Goal: Task Accomplishment & Management: Manage account settings

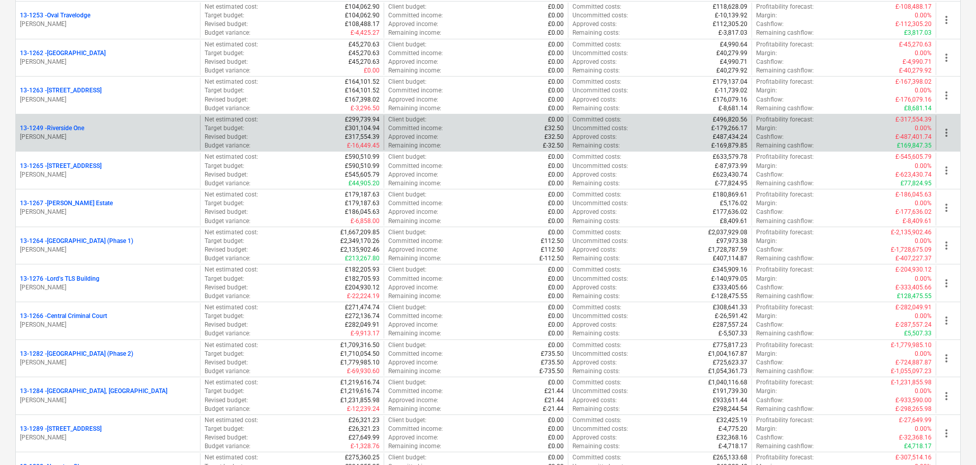
scroll to position [1071, 0]
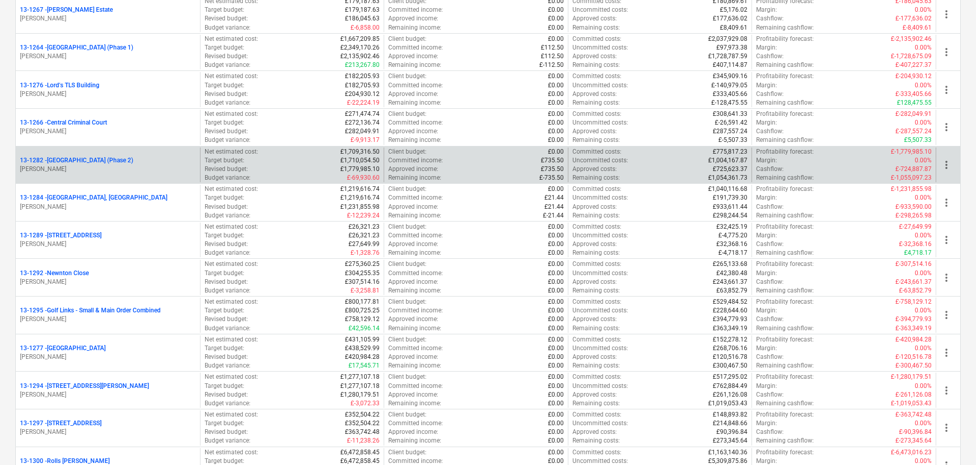
click at [140, 172] on p "[PERSON_NAME]" at bounding box center [108, 169] width 176 height 9
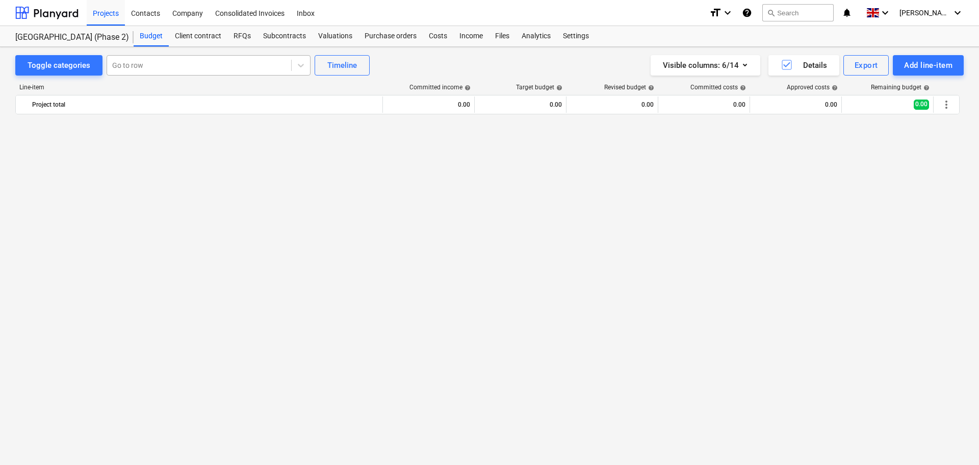
scroll to position [851, 0]
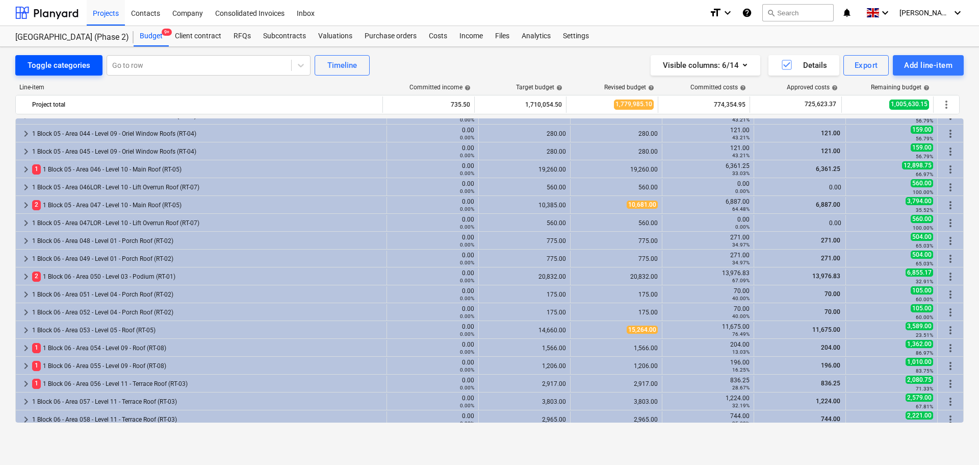
click at [60, 61] on div "Toggle categories" at bounding box center [59, 65] width 63 height 13
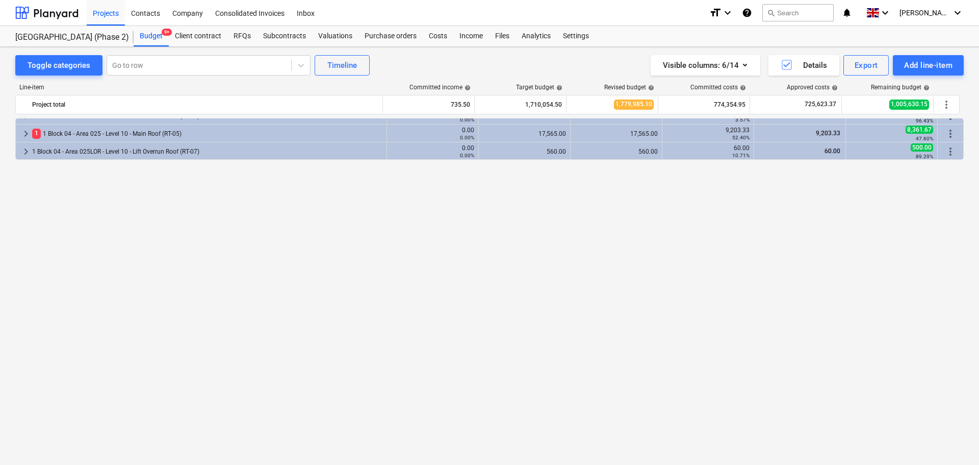
scroll to position [137, 0]
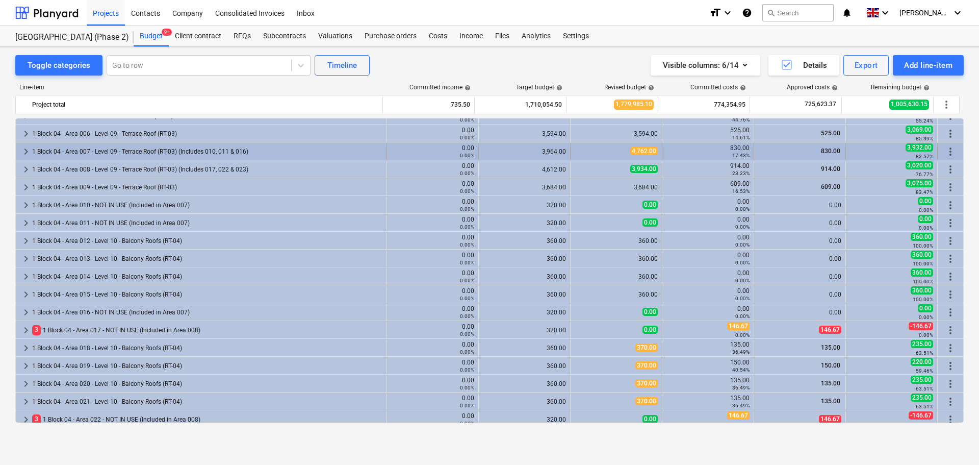
click at [124, 144] on div "1 Block 04 - Area 007 - Level 09 - Terrace Roof (RT-03) (Includes 010, 011 & 01…" at bounding box center [207, 151] width 350 height 16
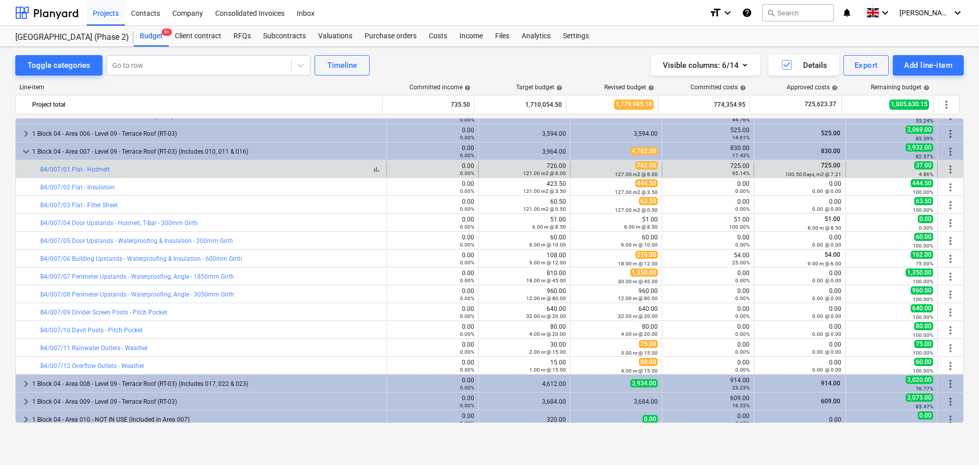
click at [195, 168] on div "bar_chart B4/007/01 Flat - Hotmelt" at bounding box center [211, 169] width 342 height 7
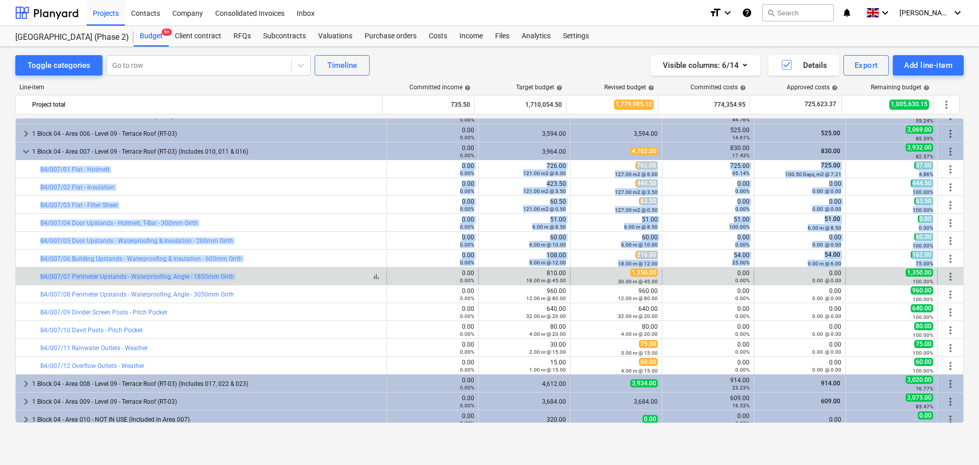
drag, startPoint x: 195, startPoint y: 168, endPoint x: 265, endPoint y: 278, distance: 130.4
click at [265, 278] on div "bar_chart B4/007/07 Perimeter Upstands - Waterproofing, Angle - 1850mm Girth" at bounding box center [211, 276] width 342 height 7
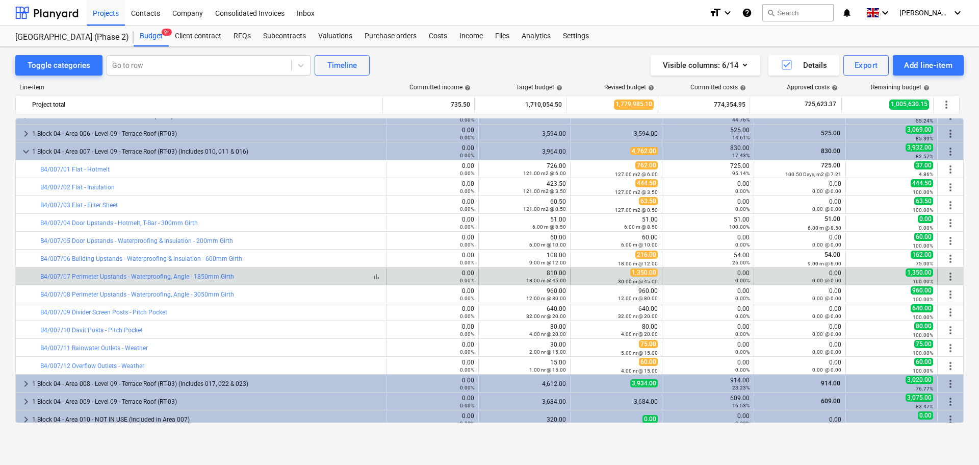
click at [265, 278] on div "bar_chart B4/007/07 Perimeter Upstands - Waterproofing, Angle - 1850mm Girth" at bounding box center [211, 276] width 342 height 7
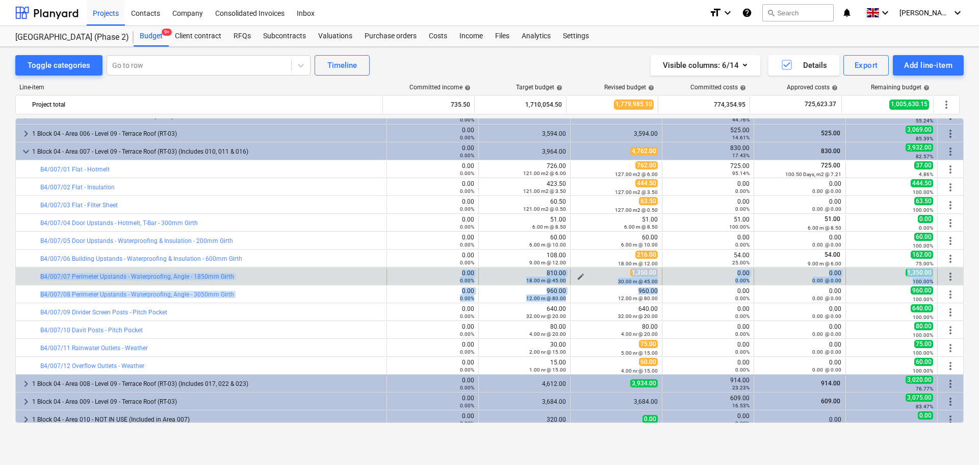
drag, startPoint x: 265, startPoint y: 278, endPoint x: 618, endPoint y: 281, distance: 352.9
click at [618, 281] on small "30.00 m @ 45.00" at bounding box center [638, 281] width 40 height 6
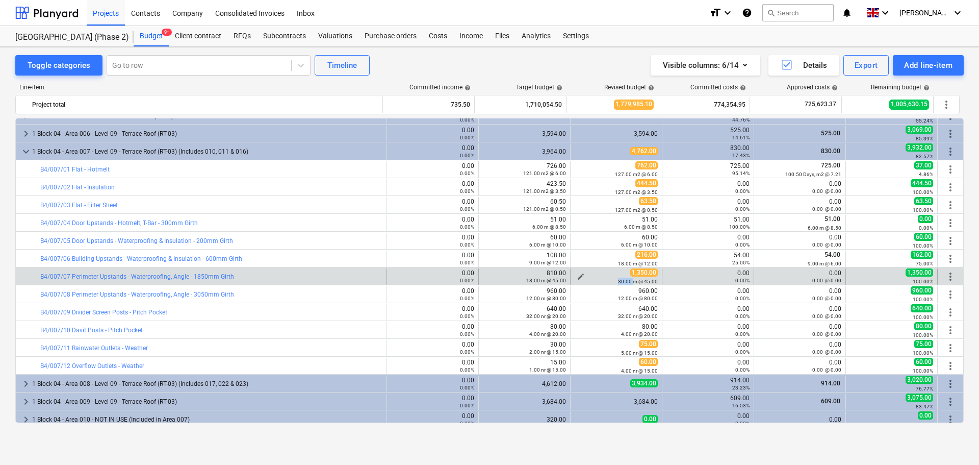
click at [618, 281] on small "30.00 m @ 45.00" at bounding box center [638, 281] width 40 height 6
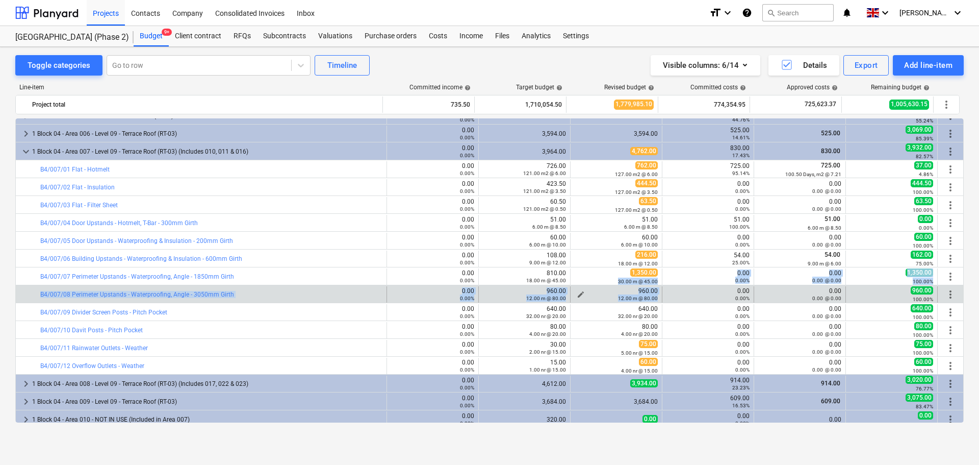
drag, startPoint x: 618, startPoint y: 281, endPoint x: 611, endPoint y: 294, distance: 14.6
click at [611, 294] on div "12.00 m @ 80.00" at bounding box center [616, 297] width 83 height 7
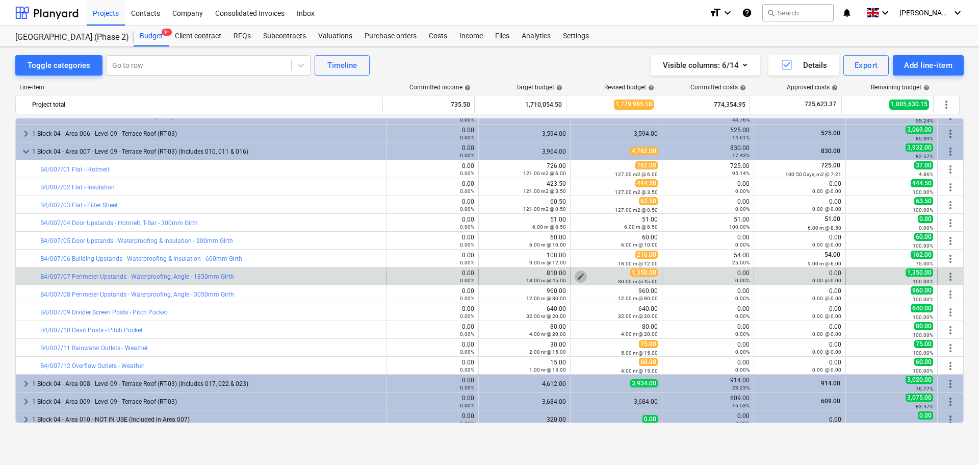
click at [577, 273] on span "edit" at bounding box center [581, 276] width 8 height 8
type textarea "x"
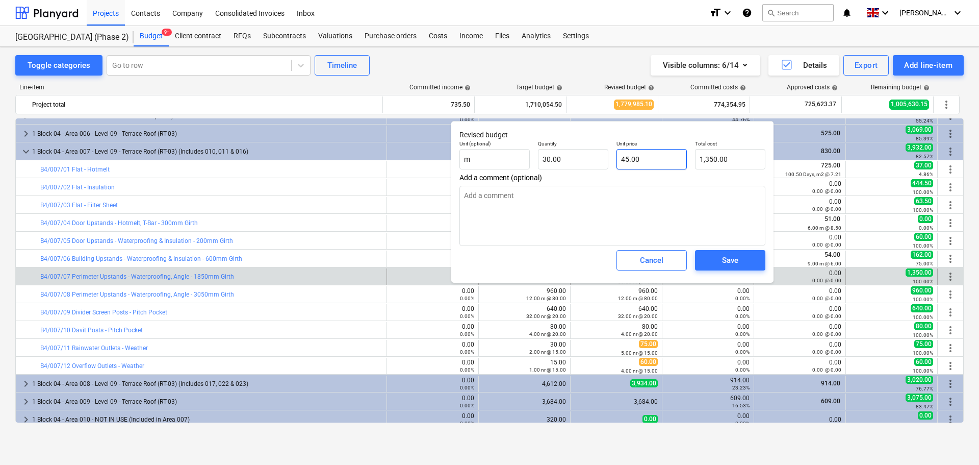
type input "45"
click at [644, 159] on input "45" at bounding box center [652, 159] width 70 height 20
type textarea "x"
type input "30"
type input "45.00"
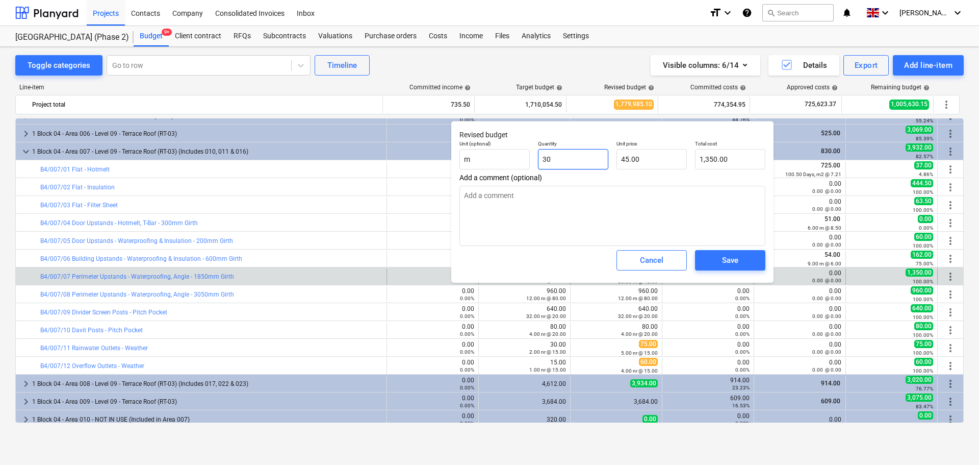
click at [563, 160] on input "30" at bounding box center [573, 159] width 70 height 20
type textarea "x"
type input "1"
type input "45.00"
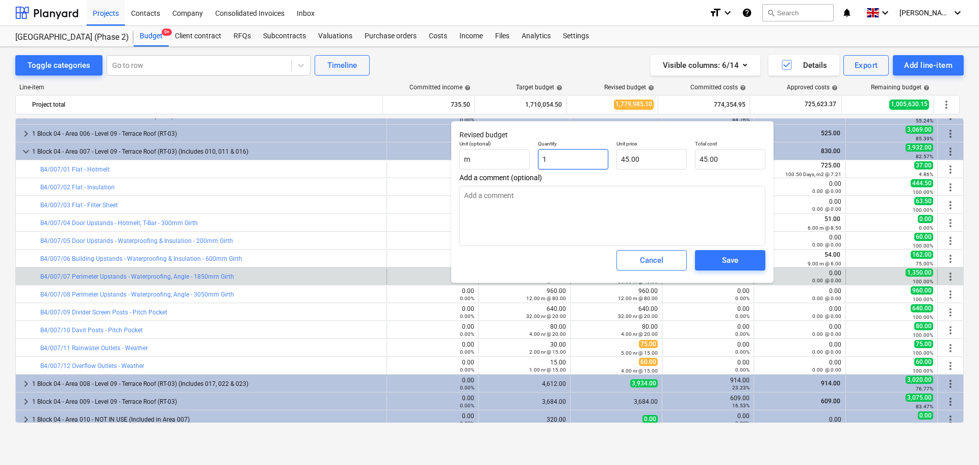
type textarea "x"
type input "18"
type input "810.00"
type input "18"
type textarea "x"
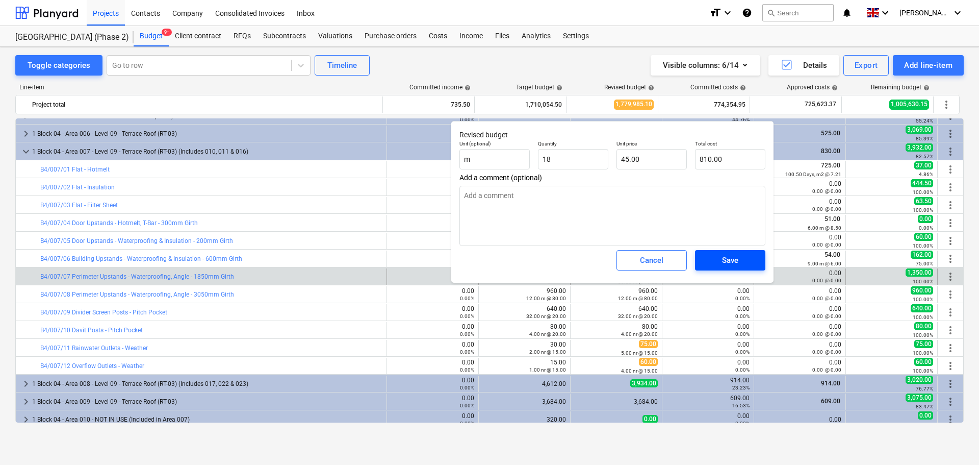
type input "18.00"
click at [712, 254] on span "Save" at bounding box center [730, 259] width 46 height 13
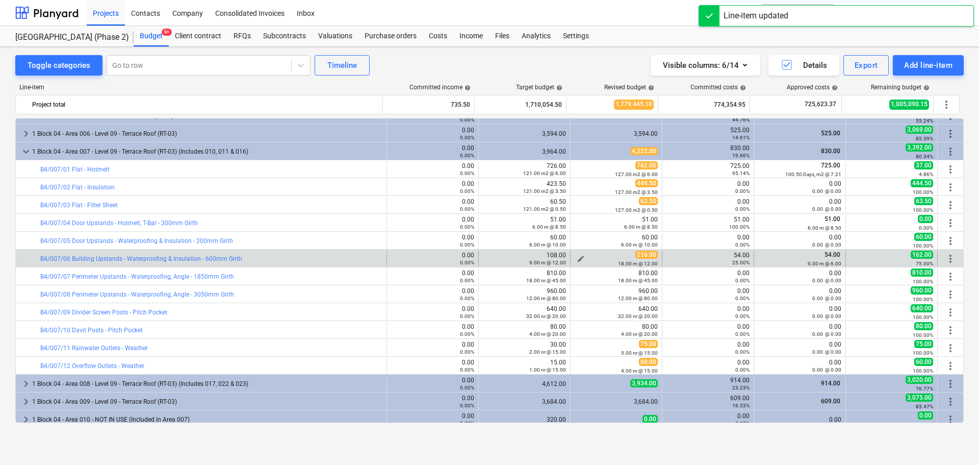
click at [601, 255] on div "216.00 18.00 m @ 12.00" at bounding box center [616, 258] width 83 height 16
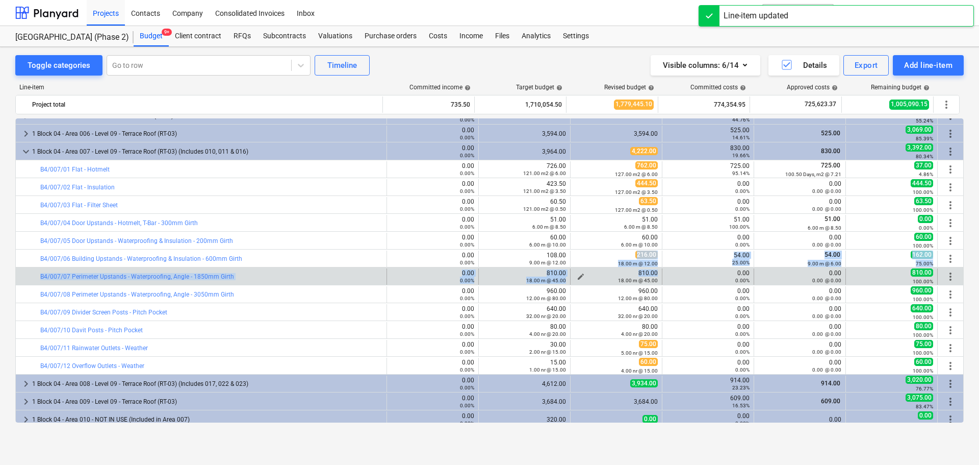
drag, startPoint x: 601, startPoint y: 255, endPoint x: 601, endPoint y: 275, distance: 19.9
click at [601, 275] on div "810.00 18.00 m @ 45.00" at bounding box center [616, 276] width 83 height 14
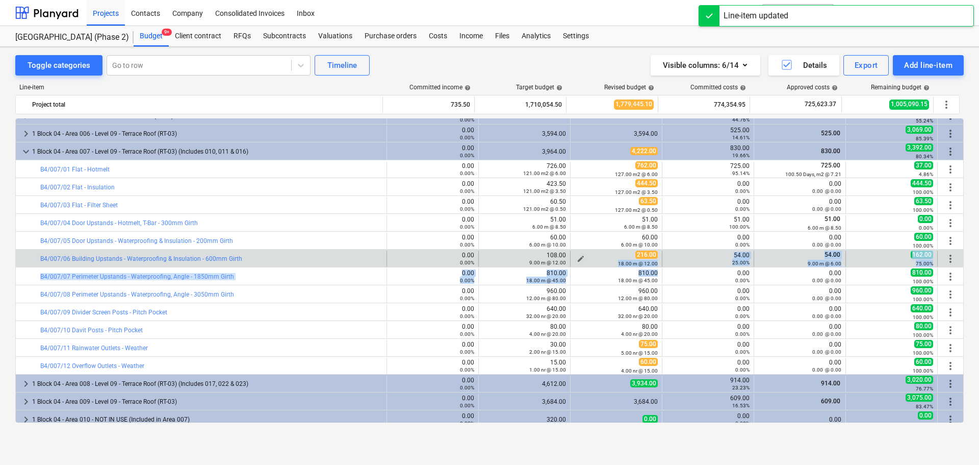
drag, startPoint x: 601, startPoint y: 275, endPoint x: 604, endPoint y: 262, distance: 13.6
click at [604, 262] on div "18.00 m @ 12.00" at bounding box center [616, 263] width 83 height 7
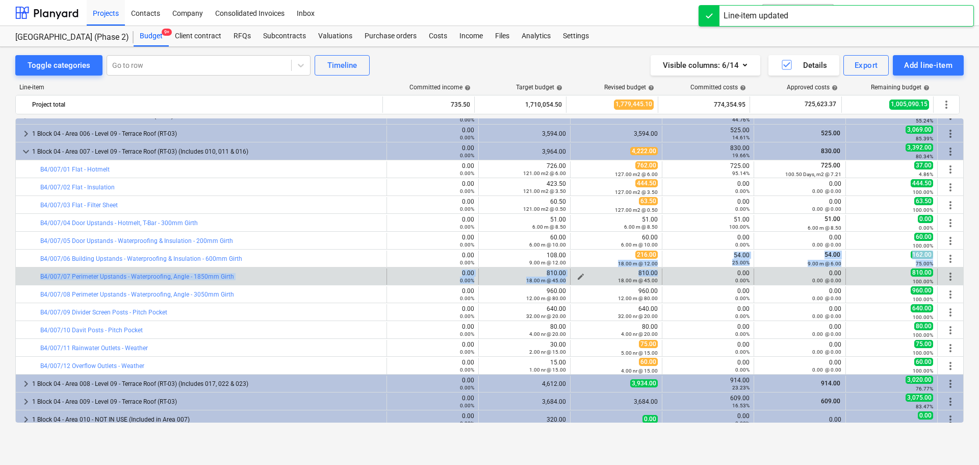
drag, startPoint x: 604, startPoint y: 262, endPoint x: 598, endPoint y: 273, distance: 12.1
click at [598, 273] on div "810.00 18.00 m @ 45.00" at bounding box center [616, 276] width 83 height 14
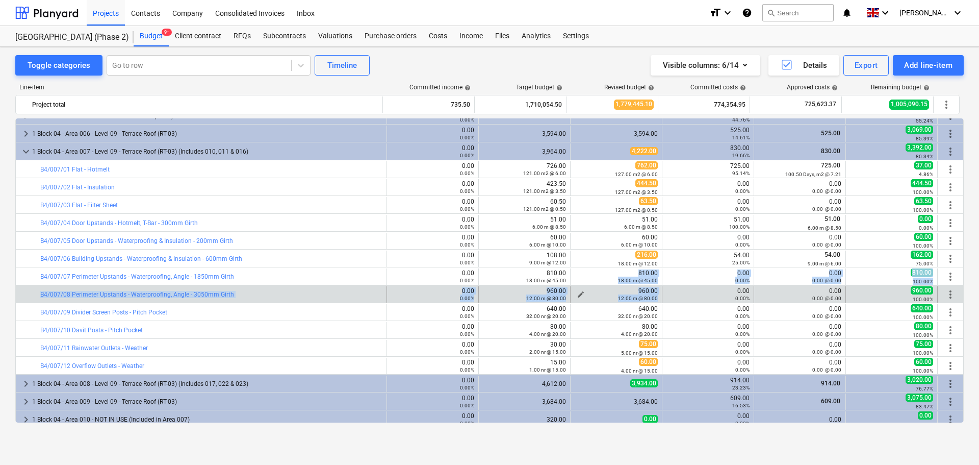
drag, startPoint x: 598, startPoint y: 273, endPoint x: 605, endPoint y: 296, distance: 24.4
click at [605, 296] on div "12.00 m @ 80.00" at bounding box center [616, 297] width 83 height 7
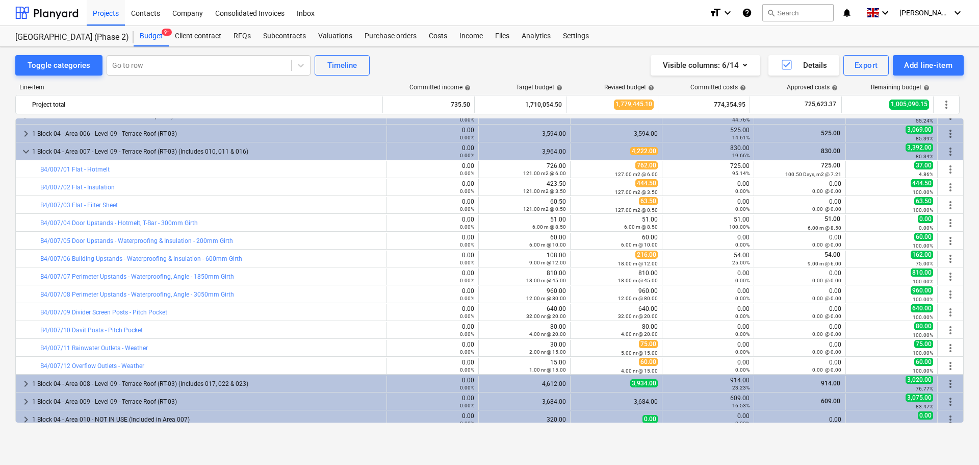
click at [577, 293] on span "edit" at bounding box center [581, 294] width 8 height 8
type textarea "x"
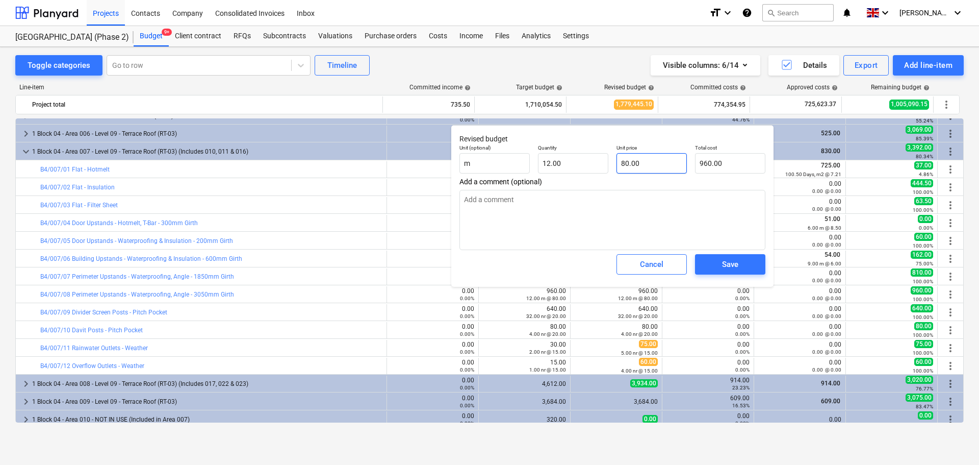
type input "80"
click at [649, 171] on input "80" at bounding box center [652, 163] width 70 height 20
type textarea "x"
type input "7"
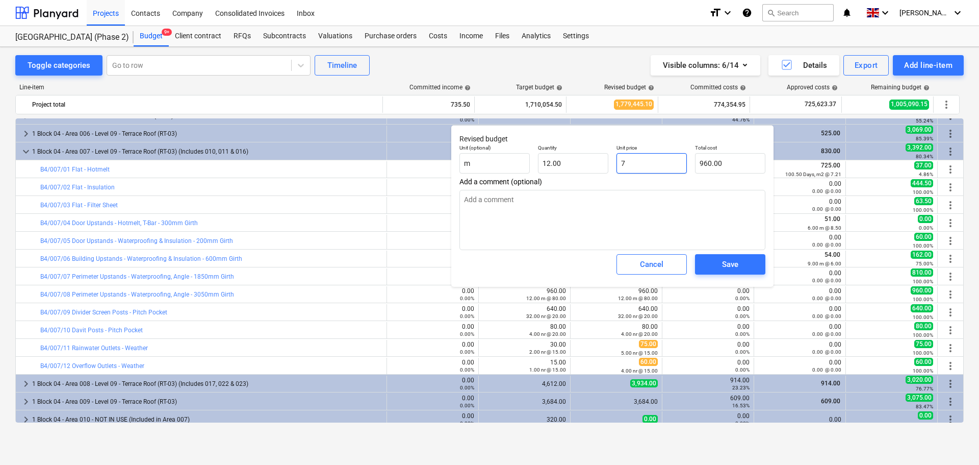
type input "84.00"
type textarea "x"
type input "75"
type input "900.00"
type input "75"
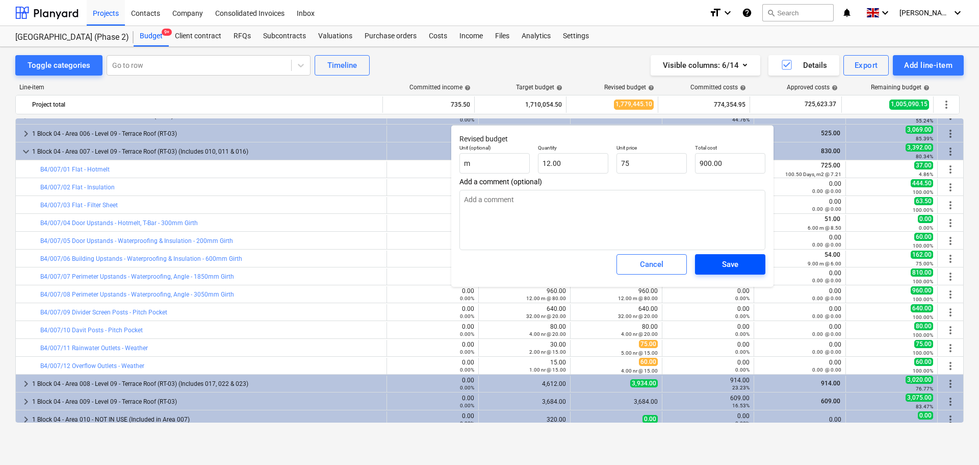
type textarea "x"
type input "75.00"
click at [731, 261] on div "Save" at bounding box center [730, 264] width 16 height 13
type textarea "x"
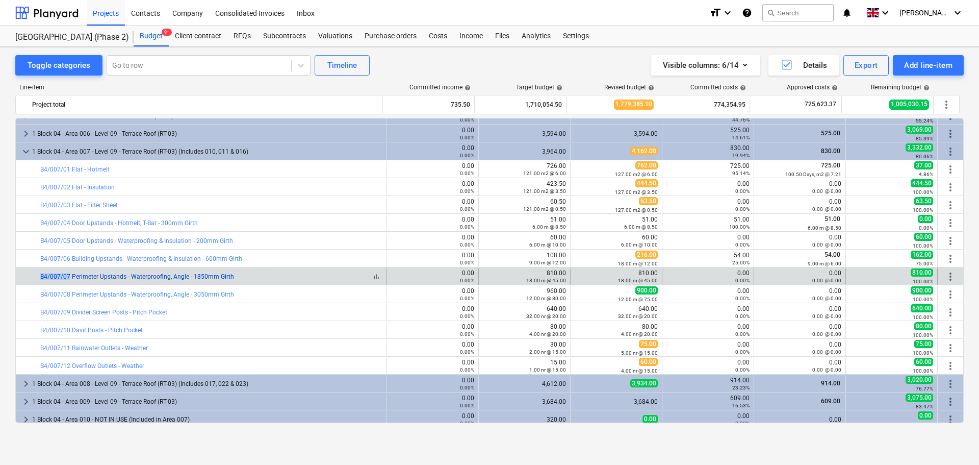
click at [68, 275] on div "bar_chart B4/007/07 Perimeter Upstands - Waterproofing, Angle - 1850mm Girth" at bounding box center [201, 276] width 371 height 16
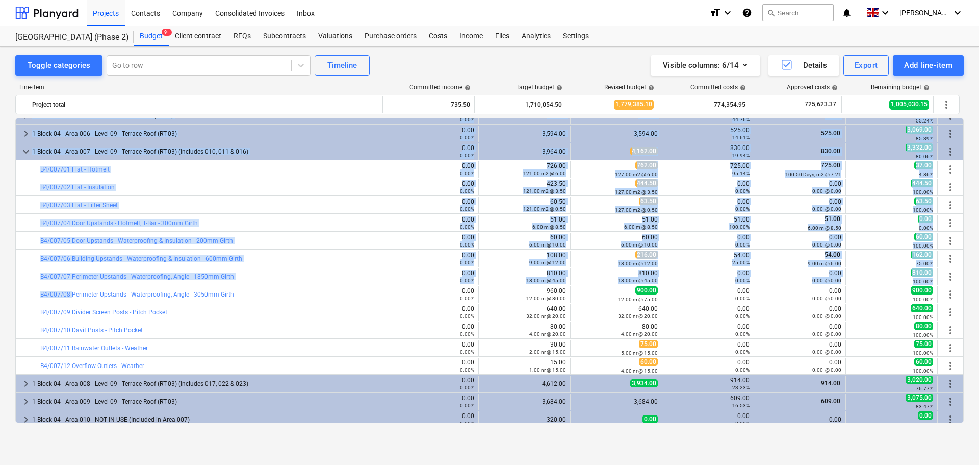
drag, startPoint x: 27, startPoint y: 295, endPoint x: 72, endPoint y: 295, distance: 45.4
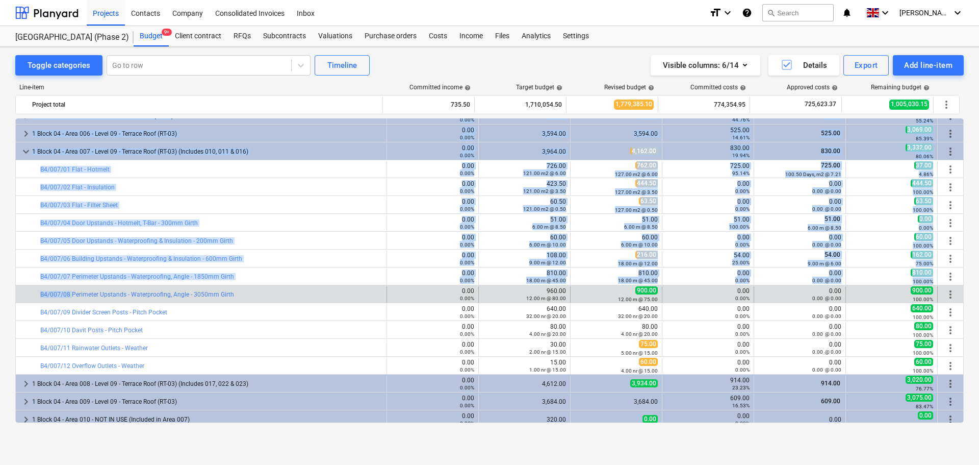
click at [29, 294] on div at bounding box center [34, 294] width 12 height 16
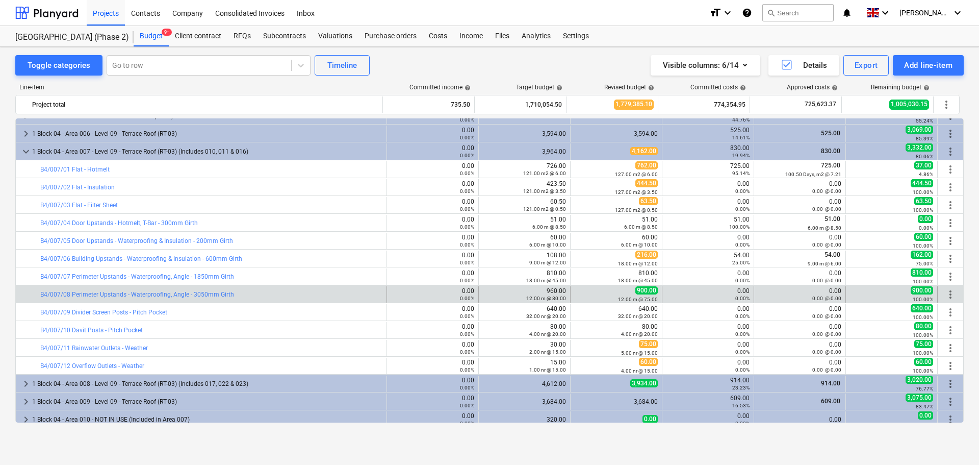
click at [29, 294] on div at bounding box center [34, 294] width 12 height 16
click at [38, 294] on div at bounding box center [34, 294] width 12 height 16
click at [28, 295] on div at bounding box center [34, 294] width 12 height 16
drag, startPoint x: 28, startPoint y: 295, endPoint x: 67, endPoint y: 295, distance: 38.8
click at [67, 295] on div "bar_chart B4/007/08 Perimeter Upstands - Waterproofing, Angle - 3050mm Girth" at bounding box center [201, 294] width 371 height 16
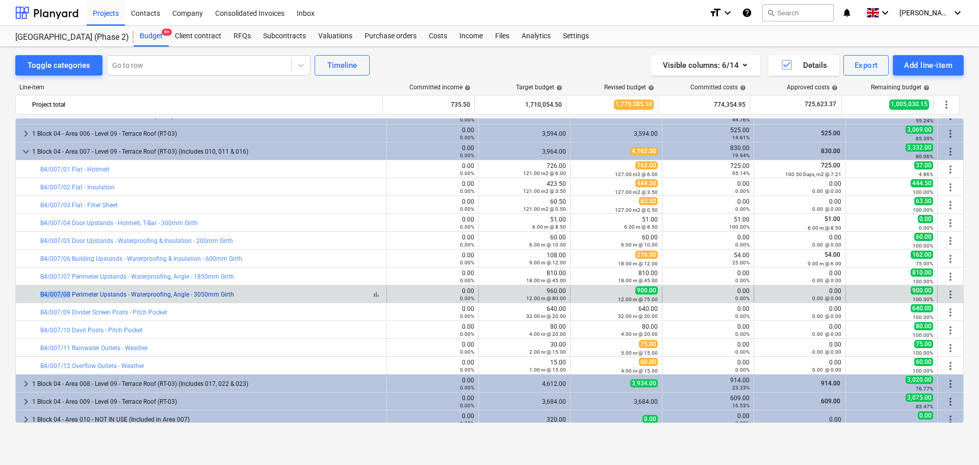
copy div "bar_chart B4/007/08"
click at [259, 294] on div "bar_chart B4/007/08 Perimeter Upstands - Waterproofing, Angle - 3050mm Girth" at bounding box center [211, 294] width 342 height 7
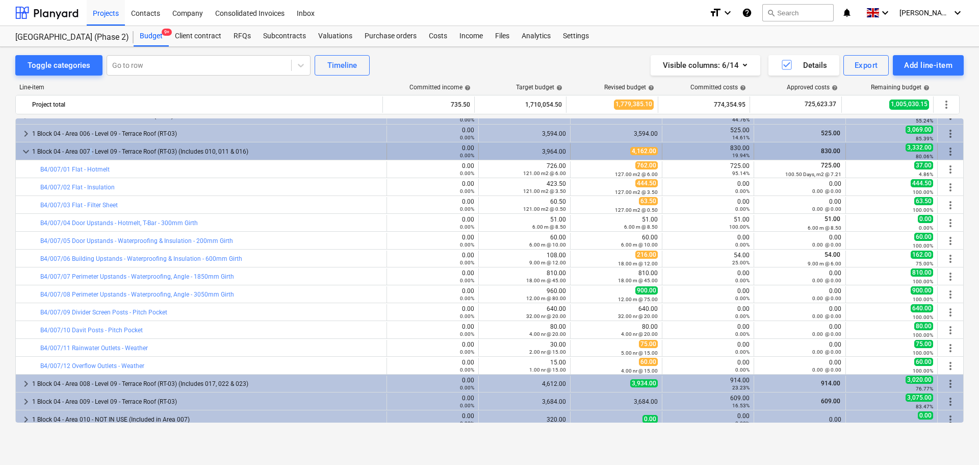
click at [91, 147] on div "1 Block 04 - Area 007 - Level 09 - Terrace Roof (RT-03) (Includes 010, 011 & 01…" at bounding box center [207, 151] width 350 height 16
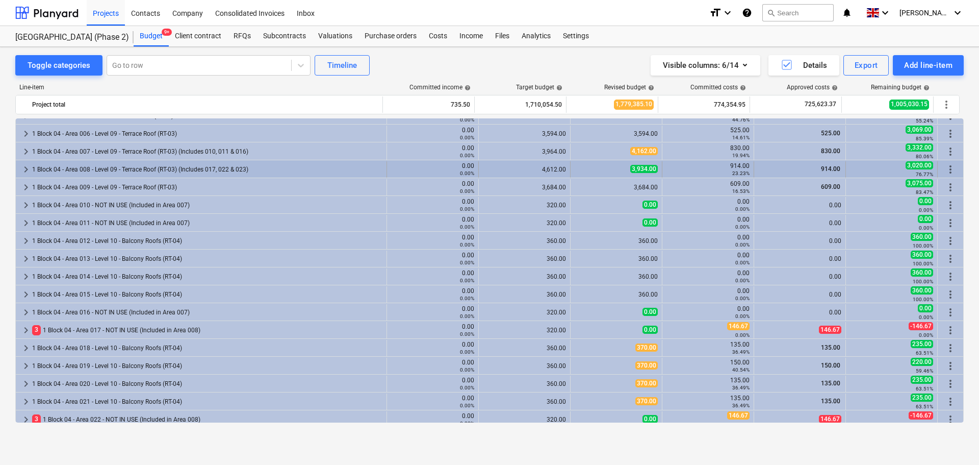
click at [90, 164] on div "1 Block 04 - Area 008 - Level 09 - Terrace Roof (RT-03) (Includes 017, 022 & 02…" at bounding box center [207, 169] width 350 height 16
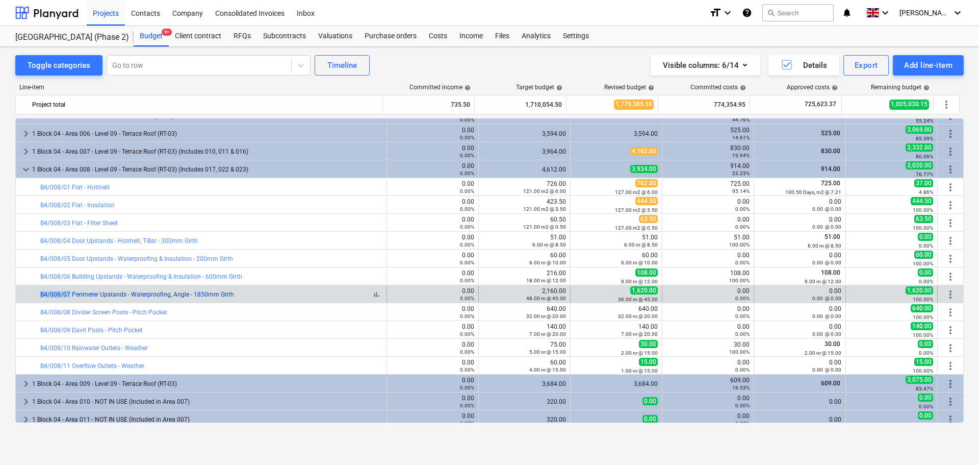
drag, startPoint x: 29, startPoint y: 291, endPoint x: 69, endPoint y: 293, distance: 40.3
click at [69, 293] on div "bar_chart B4/008/07 Perimeter Upstands - Waterproofing, Angle - 1850mm Girth" at bounding box center [201, 294] width 371 height 16
copy div "bar_chart B4/008/07"
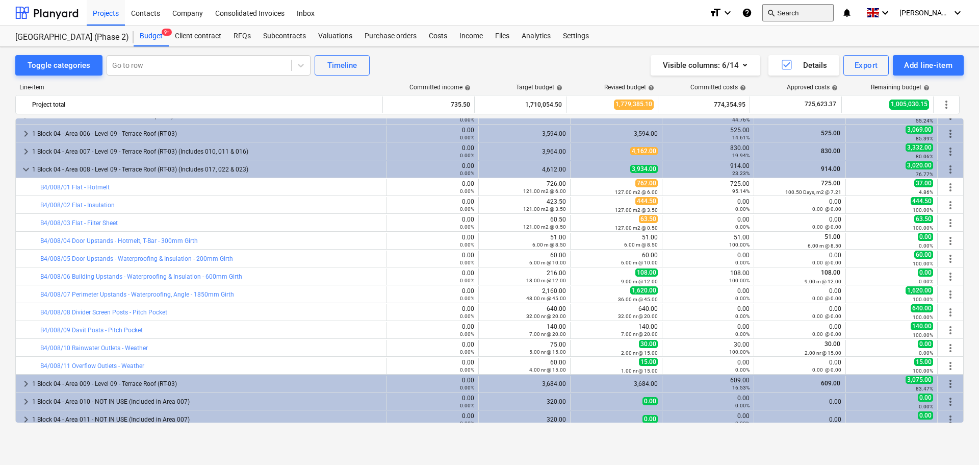
click at [827, 11] on button "search Search" at bounding box center [797, 12] width 71 height 17
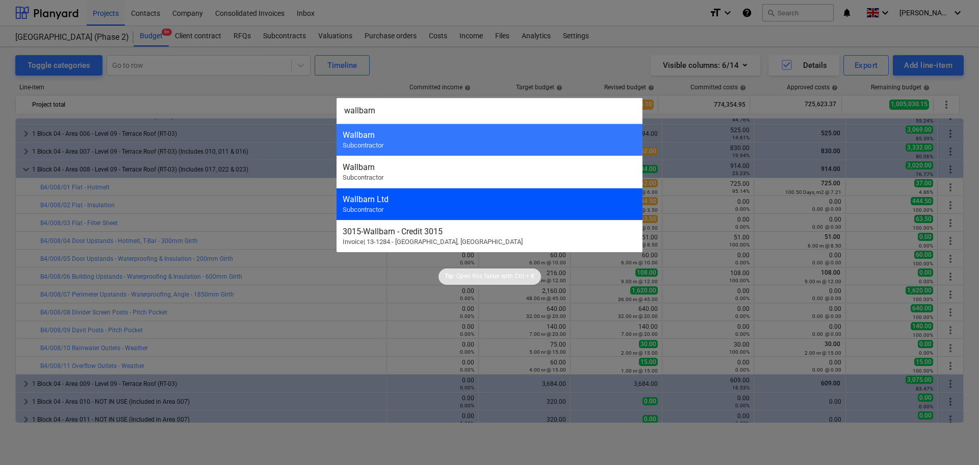
type input "wallbarn"
click at [392, 198] on div "Wallbarn Ltd" at bounding box center [490, 199] width 294 height 10
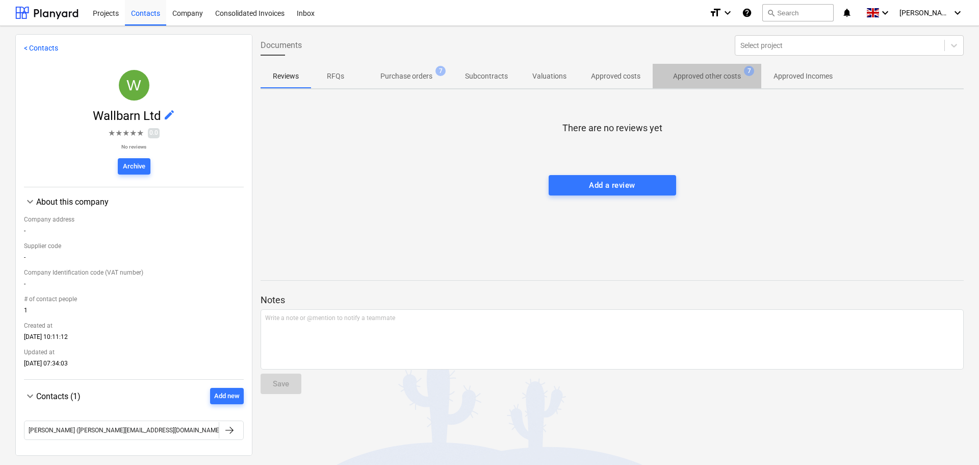
click at [692, 79] on p "Approved other costs" at bounding box center [707, 76] width 68 height 11
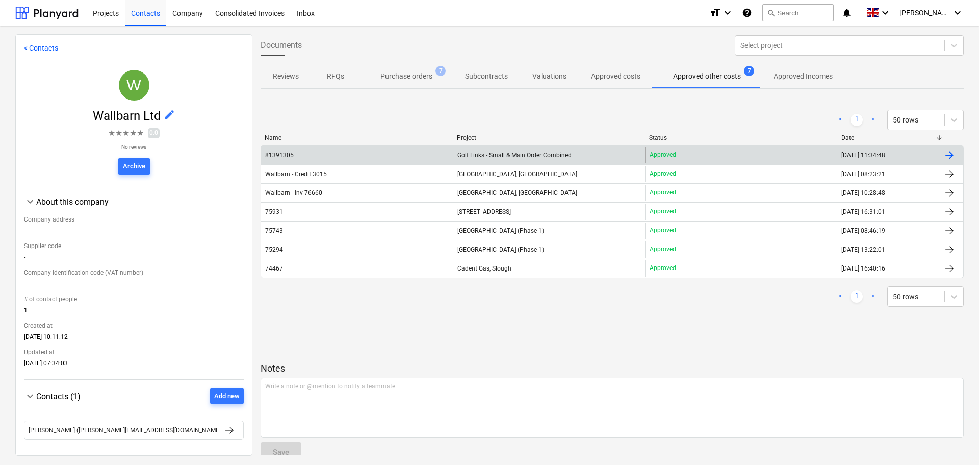
click at [541, 160] on div "Golf Links - Small & Main Order Combined" at bounding box center [549, 155] width 192 height 16
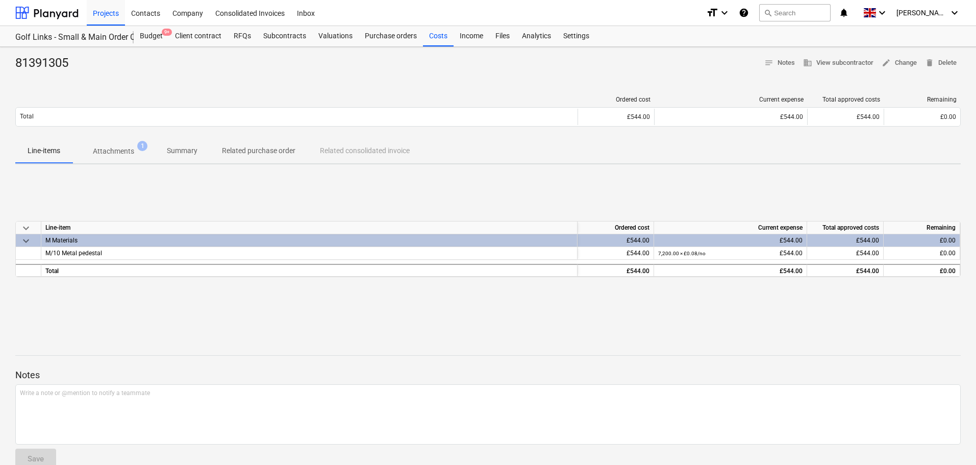
click at [119, 150] on p "Attachments" at bounding box center [113, 151] width 41 height 11
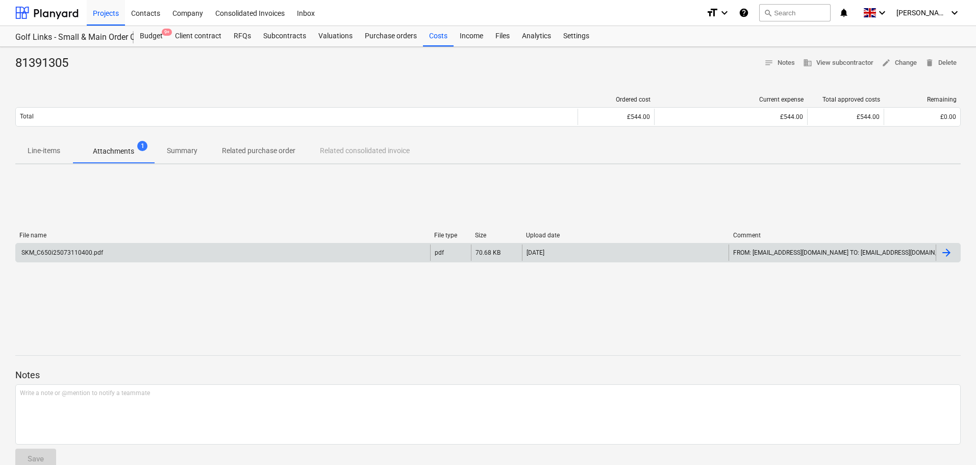
click at [114, 251] on div "SKM_C650i25073110400.pdf" at bounding box center [223, 252] width 414 height 16
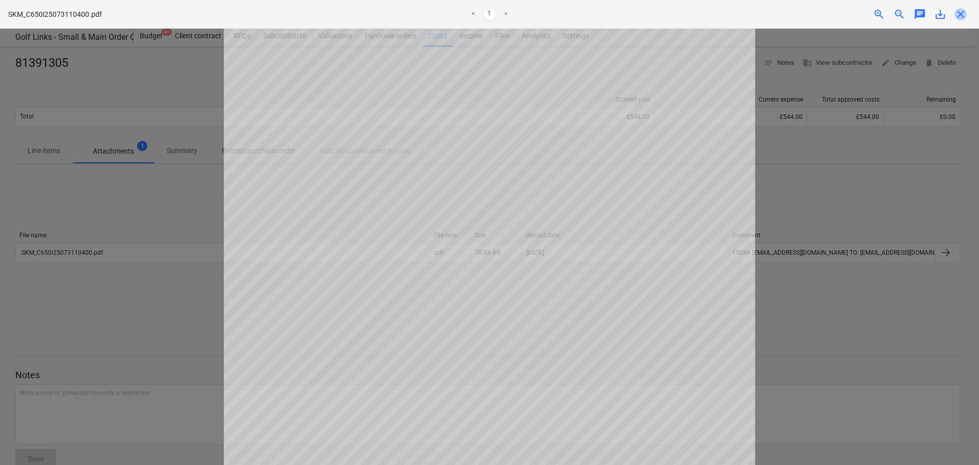
click at [960, 8] on span "close" at bounding box center [961, 14] width 12 height 12
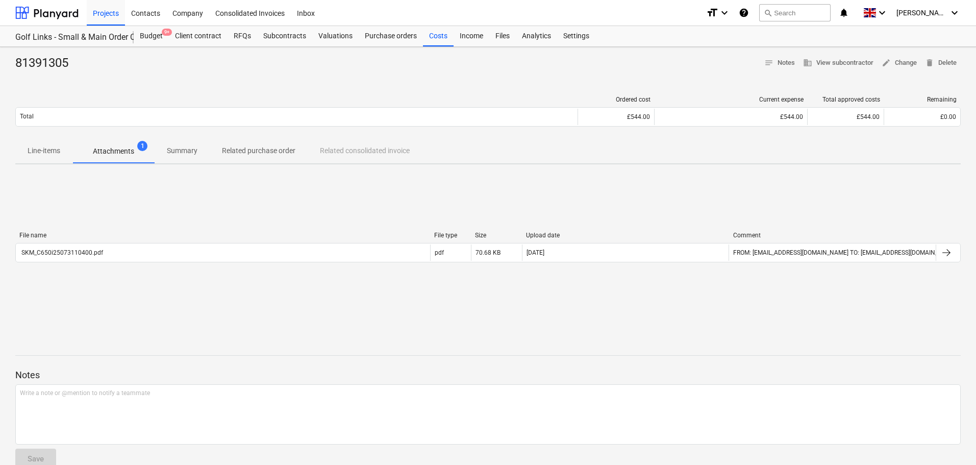
drag, startPoint x: 365, startPoint y: 36, endPoint x: 399, endPoint y: 16, distance: 40.0
click at [365, 36] on div "Purchase orders" at bounding box center [390, 36] width 64 height 20
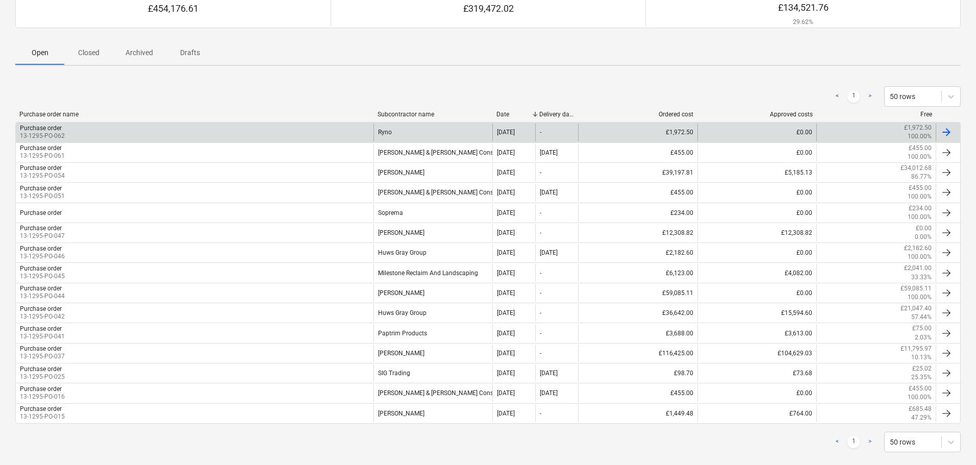
scroll to position [124, 0]
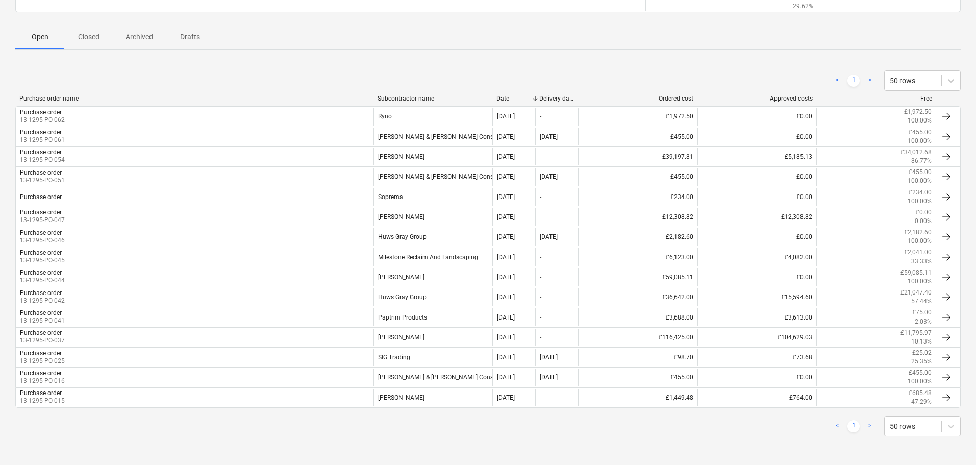
click at [78, 43] on span "Closed" at bounding box center [88, 37] width 49 height 17
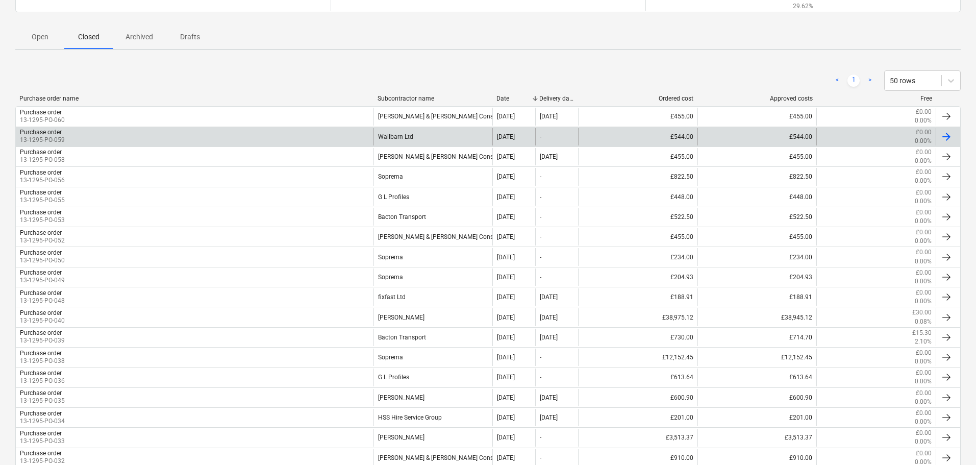
click at [409, 133] on div "Wallbarn Ltd" at bounding box center [432, 136] width 119 height 17
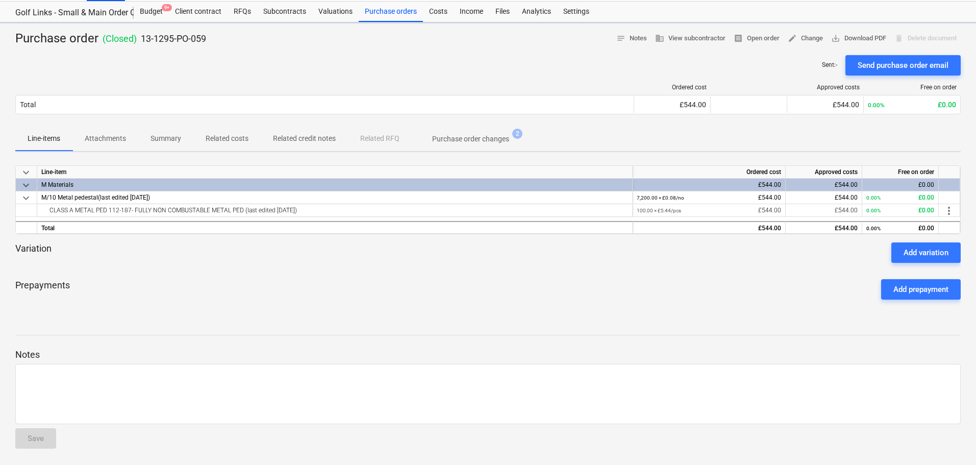
scroll to position [24, 0]
click at [156, 136] on p "Summary" at bounding box center [165, 138] width 31 height 11
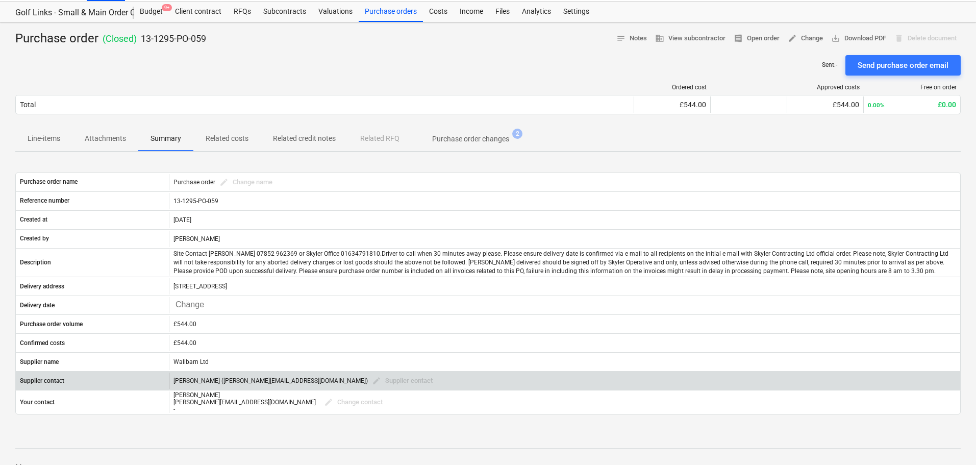
click at [217, 382] on div "[PERSON_NAME] ([PERSON_NAME][EMAIL_ADDRESS][DOMAIN_NAME]) edit Supplier contact" at bounding box center [304, 381] width 263 height 16
drag, startPoint x: 217, startPoint y: 382, endPoint x: 267, endPoint y: 381, distance: 50.0
click at [267, 381] on div "[PERSON_NAME] ([PERSON_NAME][EMAIL_ADDRESS][DOMAIN_NAME]) edit Supplier contact" at bounding box center [304, 381] width 263 height 16
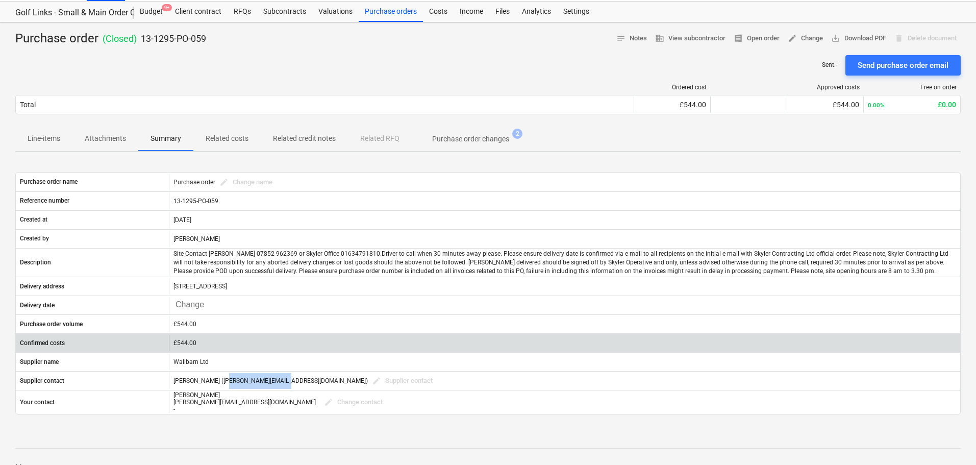
copy div "[PERSON_NAME][EMAIL_ADDRESS][DOMAIN_NAME]"
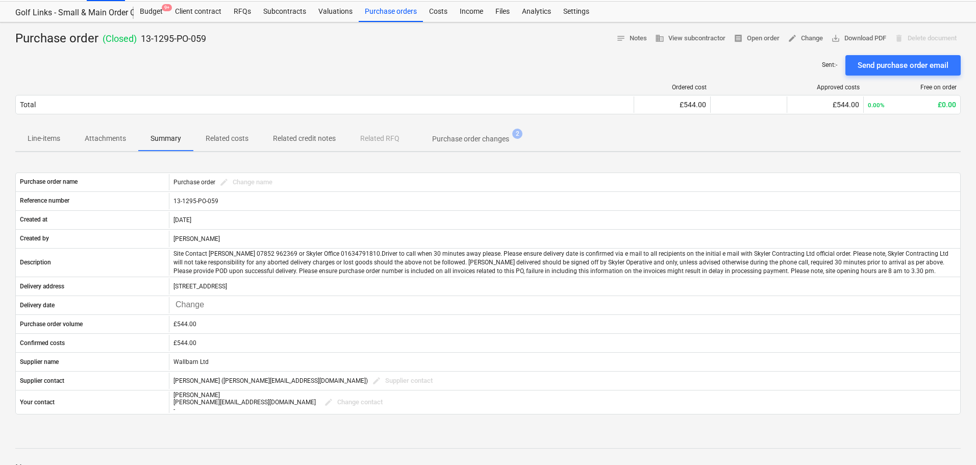
click at [320, 55] on div "Sent : - Send purchase order email" at bounding box center [487, 65] width 945 height 20
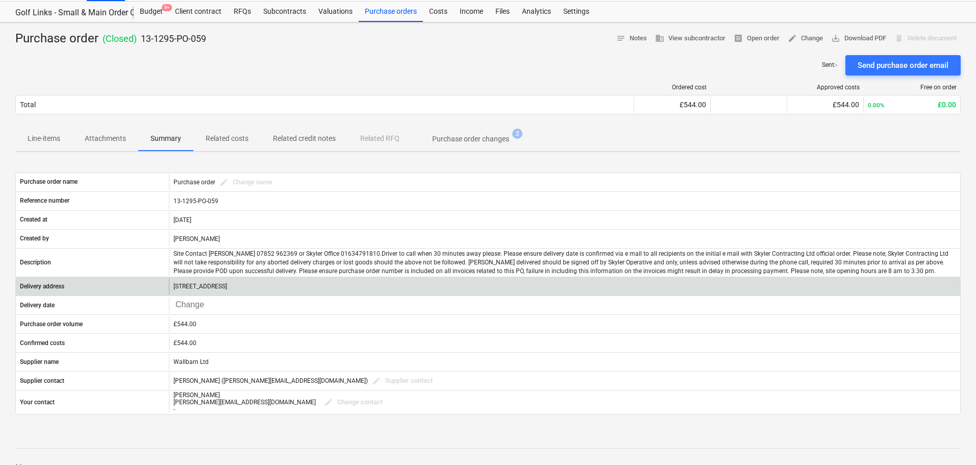
click at [227, 285] on p "[STREET_ADDRESS]" at bounding box center [200, 286] width 54 height 9
drag, startPoint x: 311, startPoint y: 285, endPoint x: 330, endPoint y: 287, distance: 19.0
click at [227, 287] on p "[STREET_ADDRESS]" at bounding box center [200, 286] width 54 height 9
drag, startPoint x: 330, startPoint y: 287, endPoint x: 311, endPoint y: 287, distance: 19.4
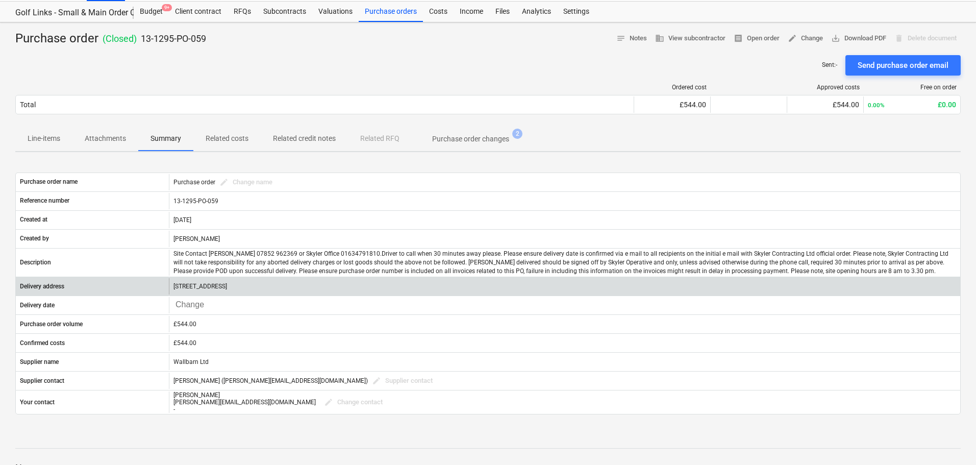
click at [227, 287] on p "[STREET_ADDRESS]" at bounding box center [200, 286] width 54 height 9
click at [227, 286] on p "[STREET_ADDRESS]" at bounding box center [200, 286] width 54 height 9
copy p "[STREET_ADDRESS]"
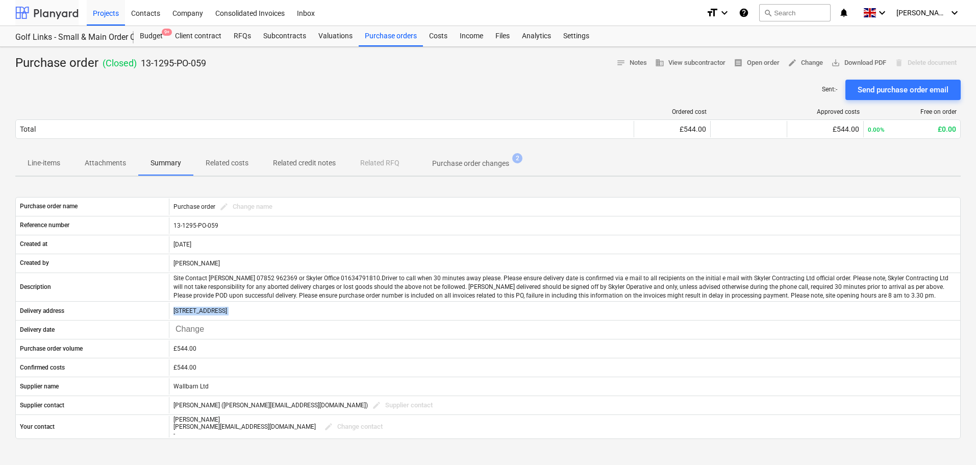
click at [60, 13] on div at bounding box center [46, 12] width 63 height 25
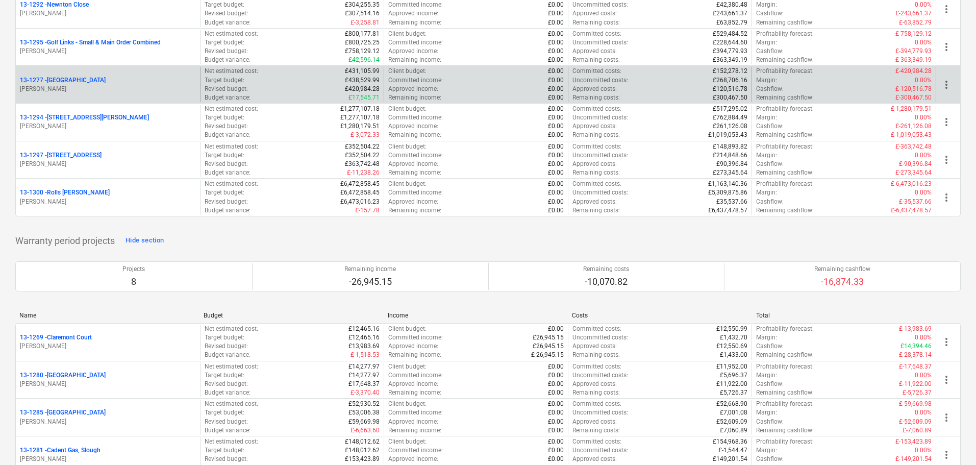
scroll to position [1377, 0]
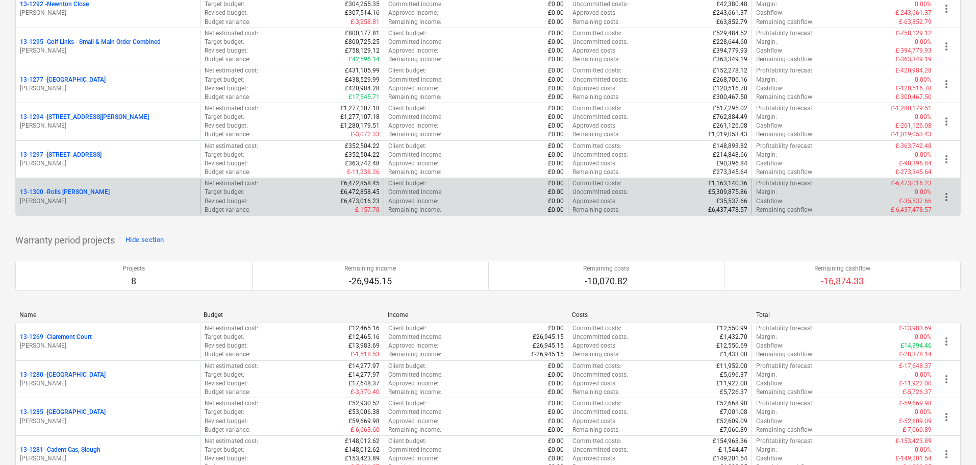
click at [167, 195] on div "13-1300 - Rolls [PERSON_NAME]" at bounding box center [108, 192] width 176 height 9
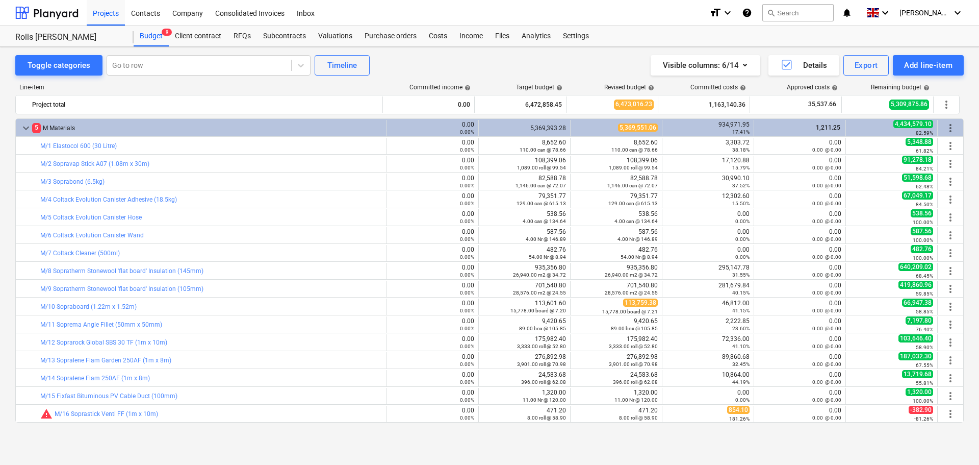
drag, startPoint x: 398, startPoint y: 40, endPoint x: 421, endPoint y: 16, distance: 33.2
click at [398, 40] on div "Purchase orders" at bounding box center [390, 36] width 64 height 20
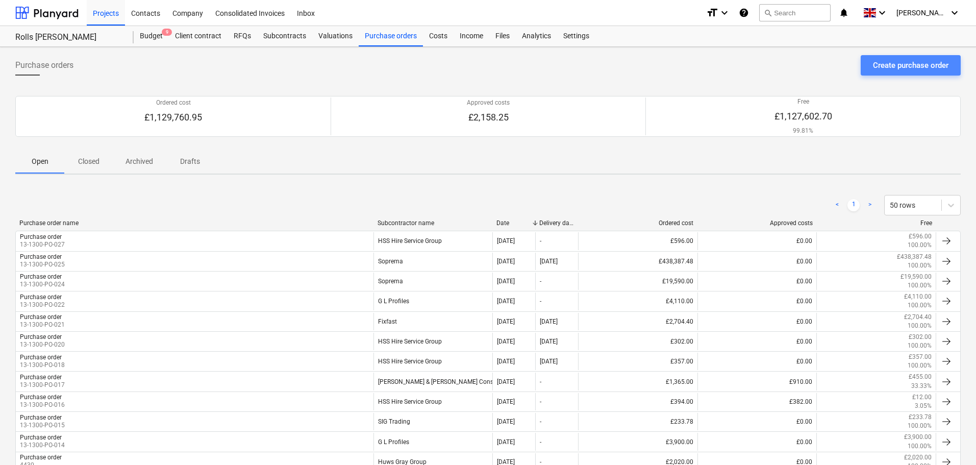
click at [915, 63] on div "Create purchase order" at bounding box center [910, 65] width 75 height 13
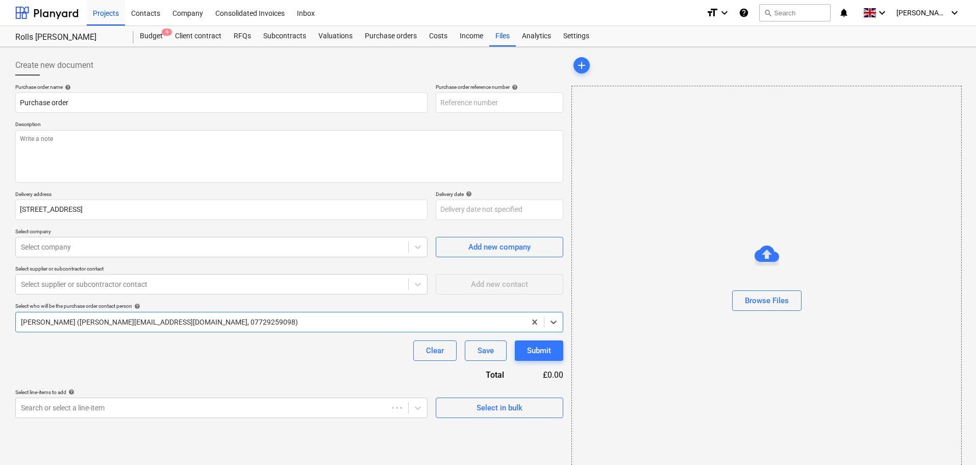
type textarea "x"
type input "13-1300-PO-028"
click at [198, 139] on textarea at bounding box center [289, 156] width 548 height 53
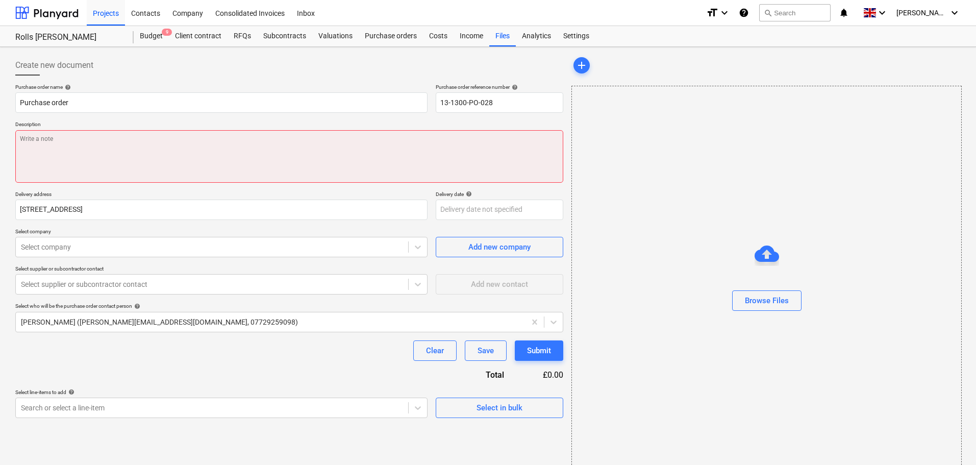
type textarea "x"
click at [212, 155] on textarea at bounding box center [289, 156] width 548 height 53
paste textarea "Site Contact [PERSON_NAME] [PHONE_NUMBER] or Skyler Office 01634791810.Driver t…"
type textarea "Site Contact [PERSON_NAME] [PHONE_NUMBER] or Skyler Office 01634791810.Driver t…"
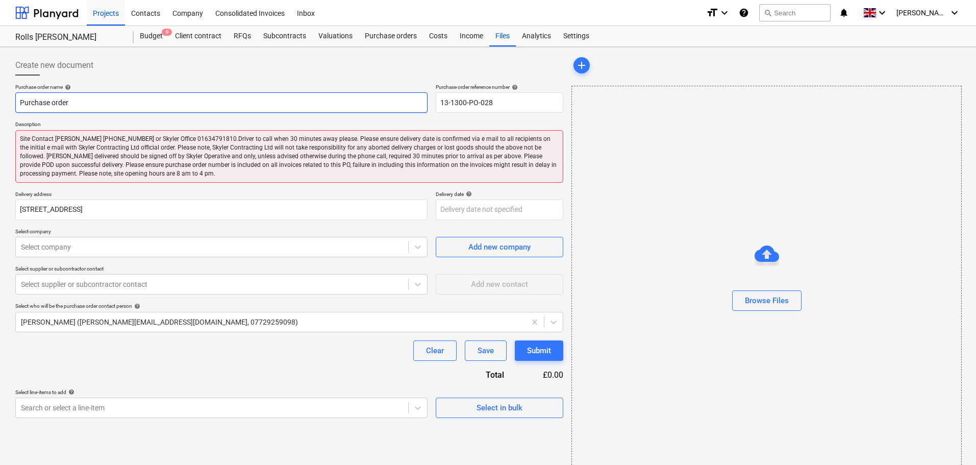
type textarea "x"
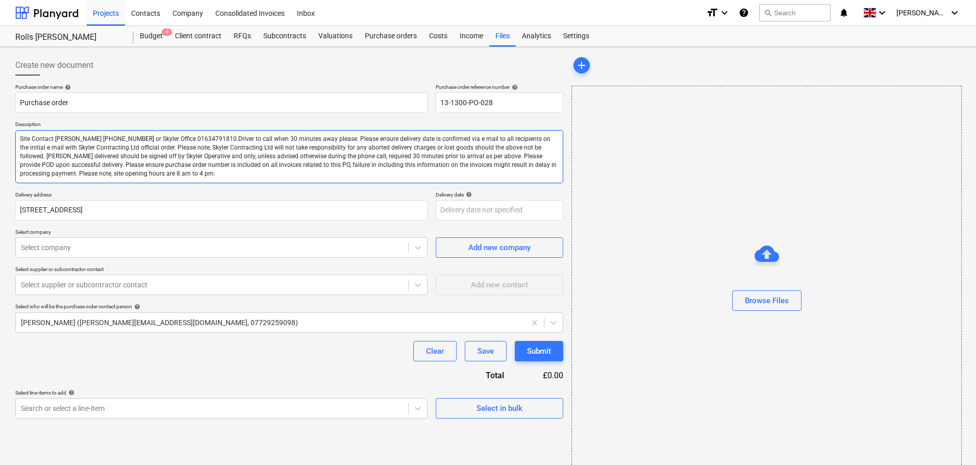
type textarea "Site Contact [PERSON_NAME] [PHONE_NUMBER] or Skyler Office 01634791810.Driver t…"
type textarea "x"
click at [221, 81] on div at bounding box center [289, 79] width 548 height 8
click at [97, 247] on div at bounding box center [212, 247] width 382 height 10
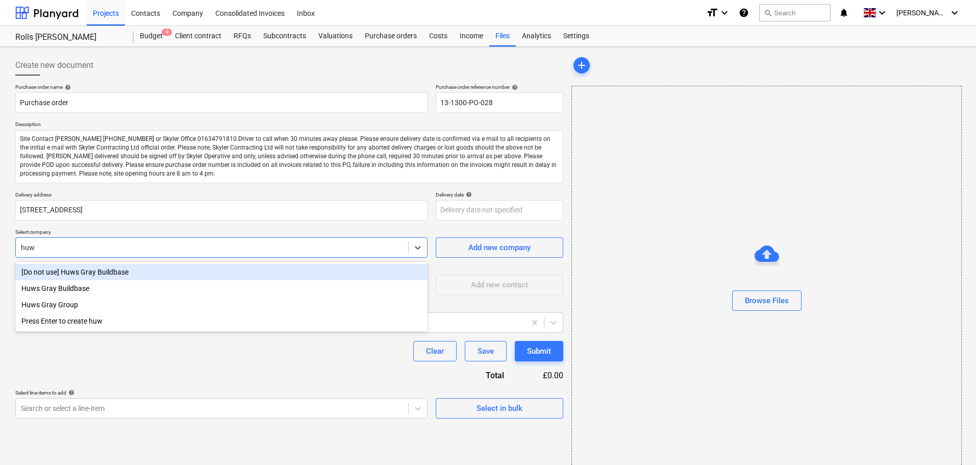
type input "huws"
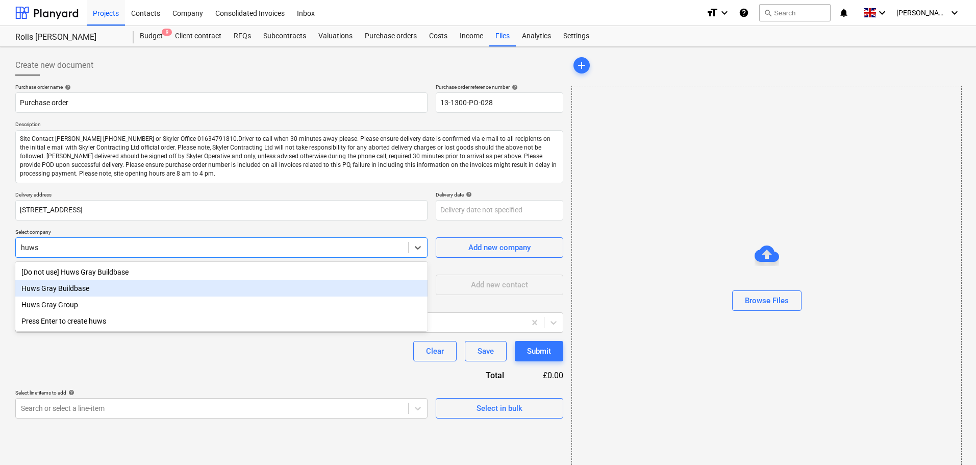
type textarea "x"
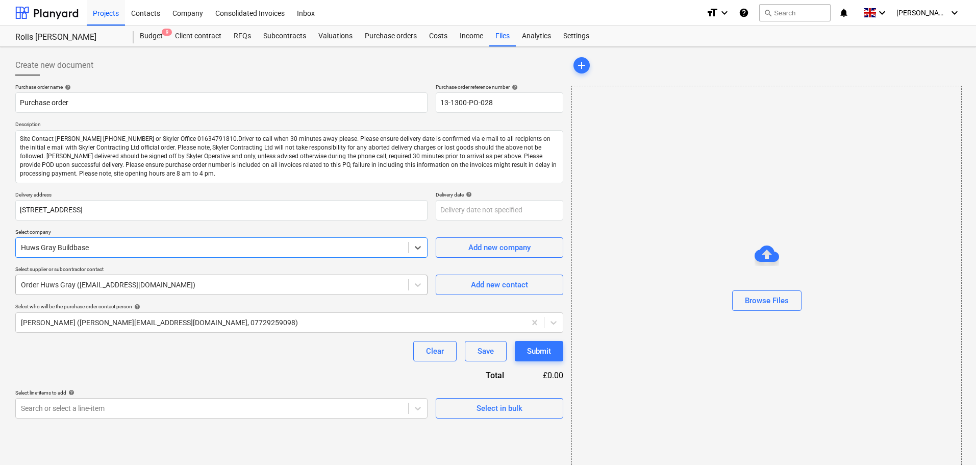
click at [123, 283] on div at bounding box center [212, 284] width 382 height 10
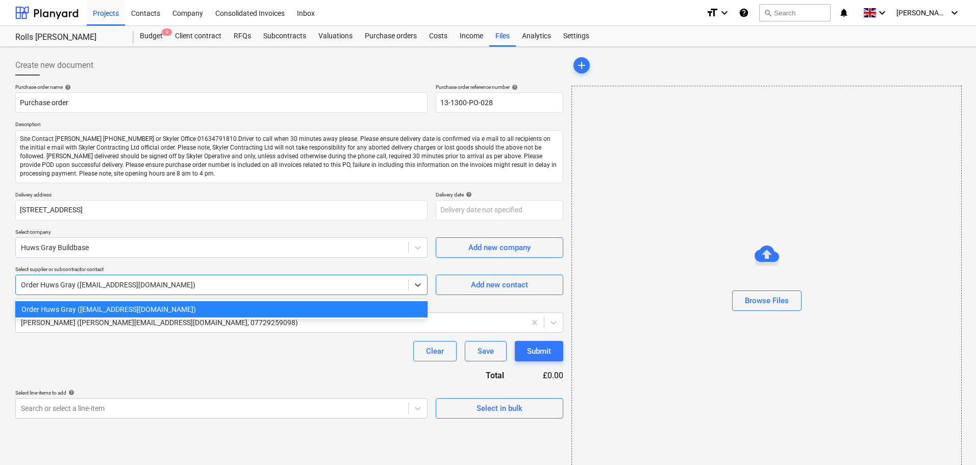
type textarea "x"
click at [145, 261] on div "Purchase order name help Purchase order Purchase order reference number help 13…" at bounding box center [289, 251] width 548 height 335
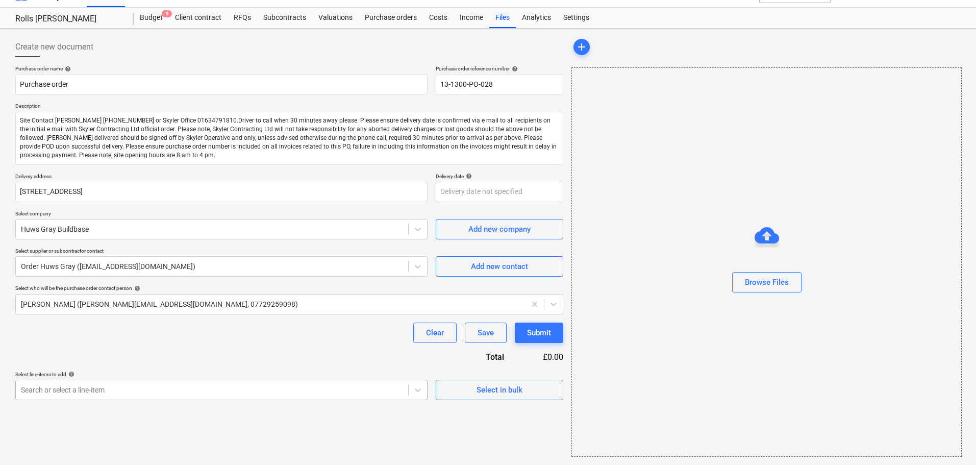
click at [87, 385] on body "Projects Contacts Company Consolidated Invoices Inbox format_size keyboard_arro…" at bounding box center [488, 214] width 976 height 465
type input "fuel"
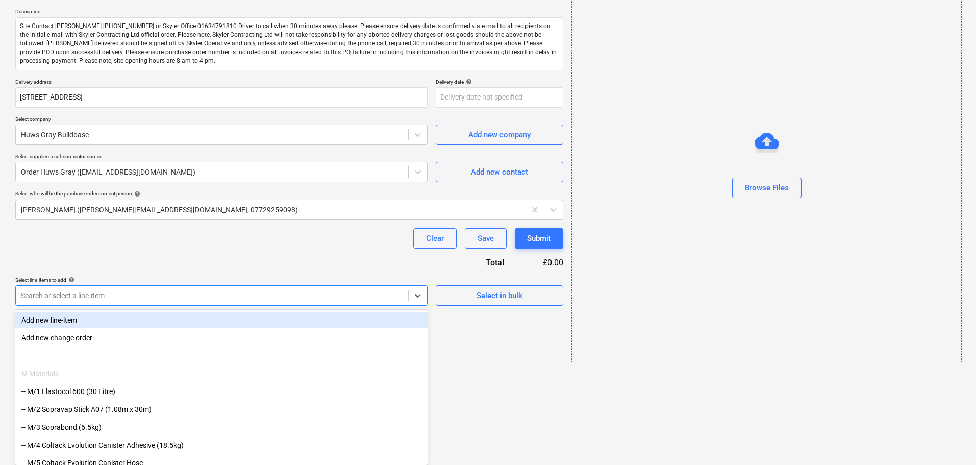
click at [198, 254] on div "Purchase order name help Purchase order Purchase order reference number help 13…" at bounding box center [289, 138] width 548 height 335
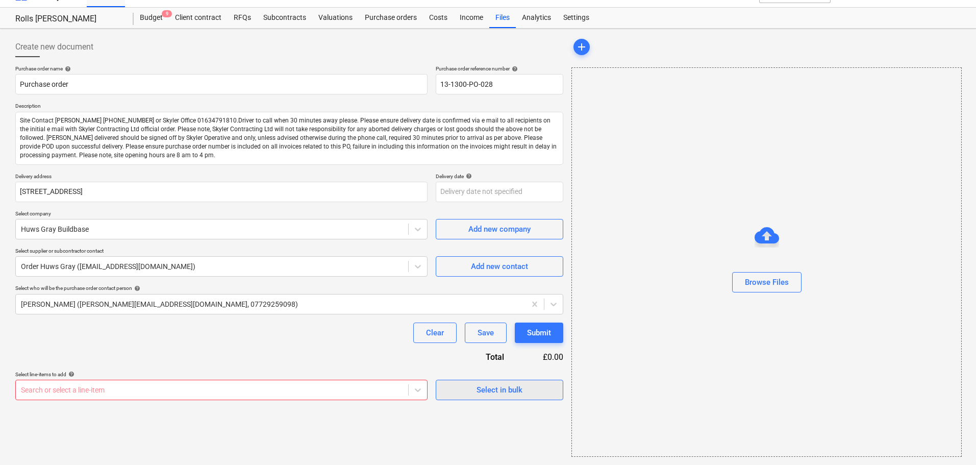
click at [494, 386] on div "Select in bulk" at bounding box center [499, 389] width 46 height 13
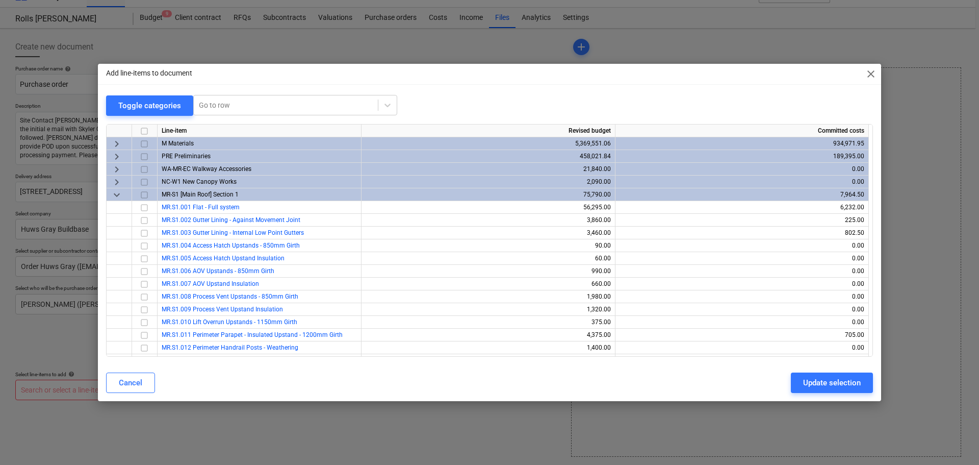
click at [124, 195] on div "keyboard_arrow_down" at bounding box center [119, 194] width 25 height 13
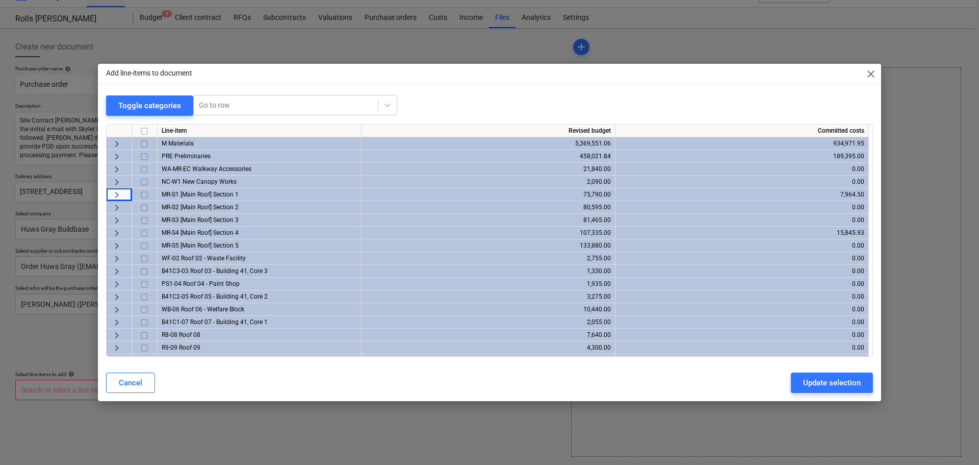
click at [116, 137] on span "keyboard_arrow_right" at bounding box center [117, 143] width 12 height 12
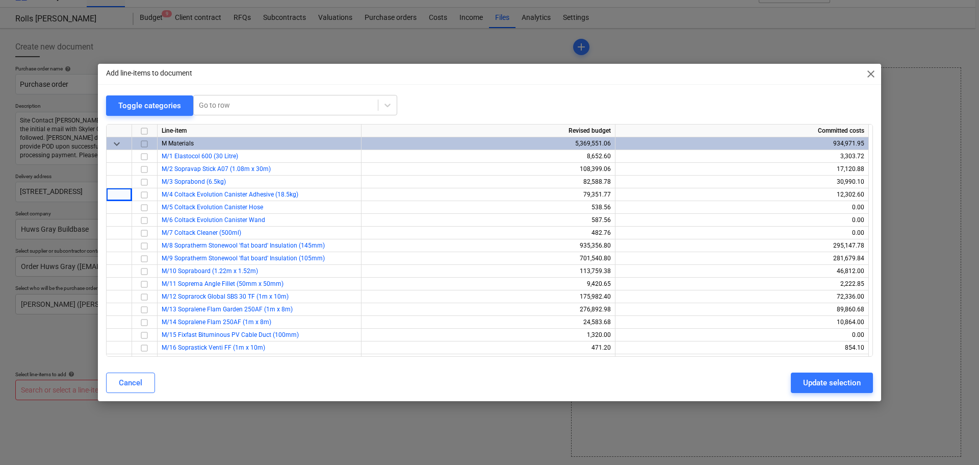
click at [513, 81] on div "Add line-items to document close" at bounding box center [489, 74] width 783 height 20
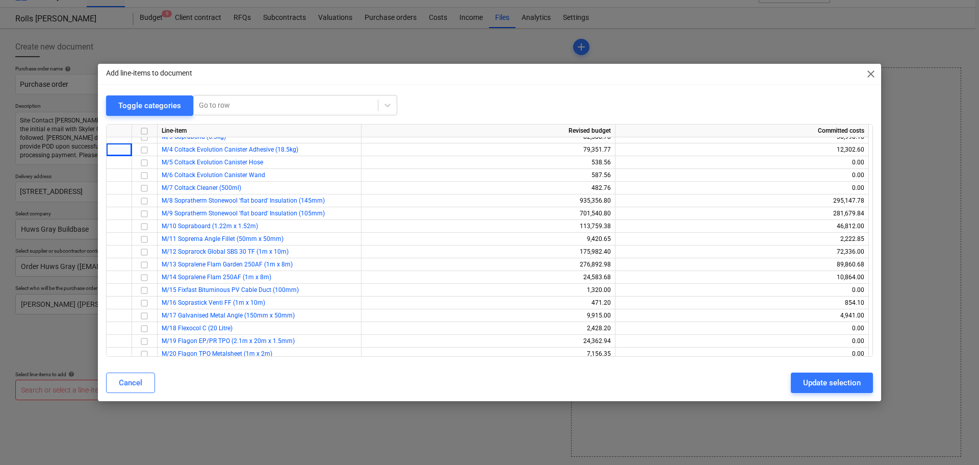
scroll to position [51, 0]
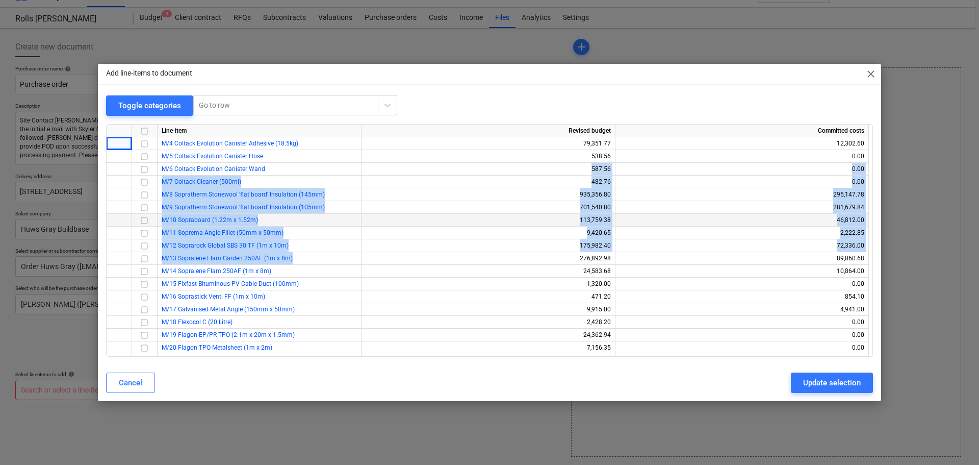
drag, startPoint x: 322, startPoint y: 163, endPoint x: 442, endPoint y: 213, distance: 130.5
click at [441, 262] on div "Line-item Revised budget Committed costs keyboard_arrow_down M Materials 5,369,…" at bounding box center [489, 240] width 767 height 233
click at [442, 212] on div "701,540.80" at bounding box center [488, 207] width 245 height 13
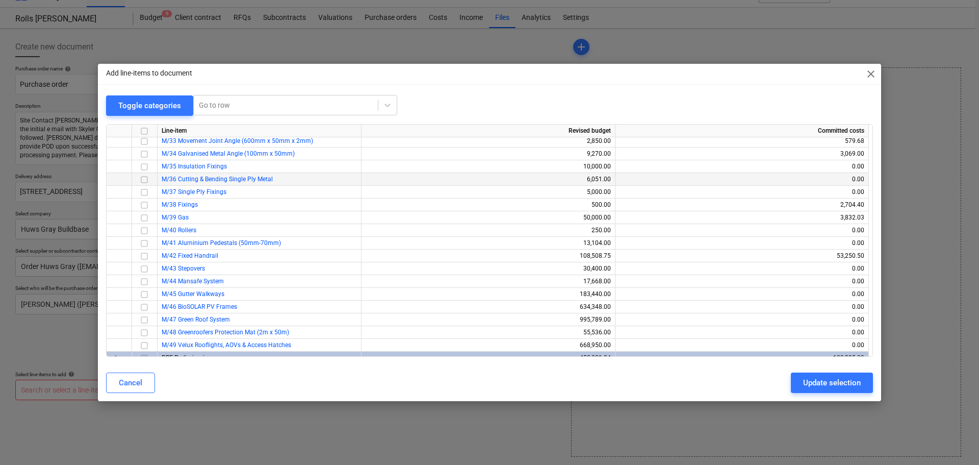
scroll to position [459, 0]
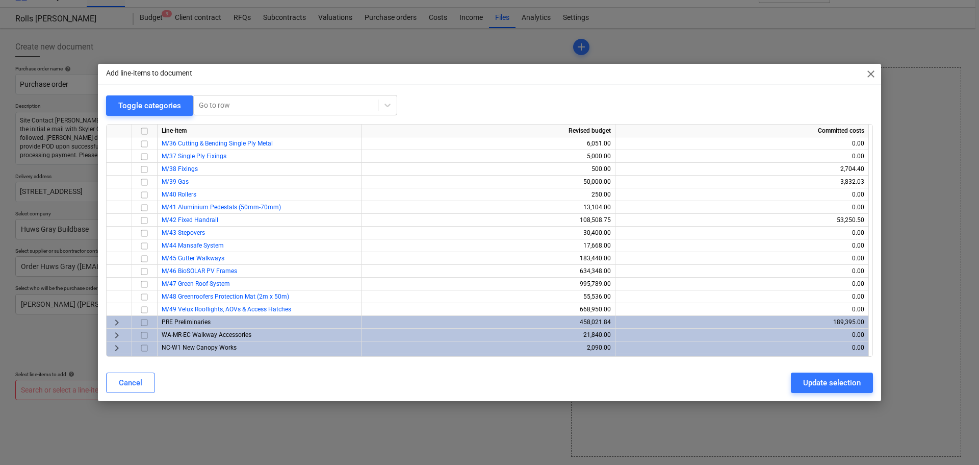
click at [169, 322] on span "PRE Preliminaries" at bounding box center [186, 321] width 49 height 7
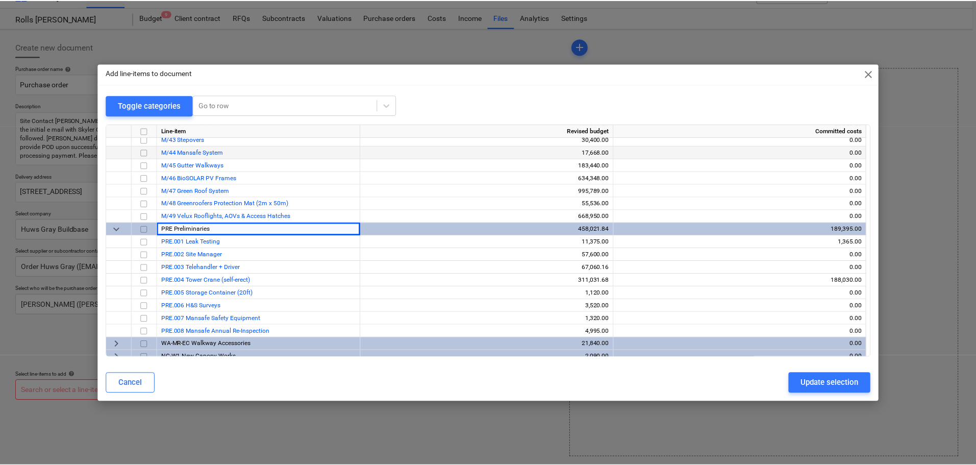
scroll to position [561, 0]
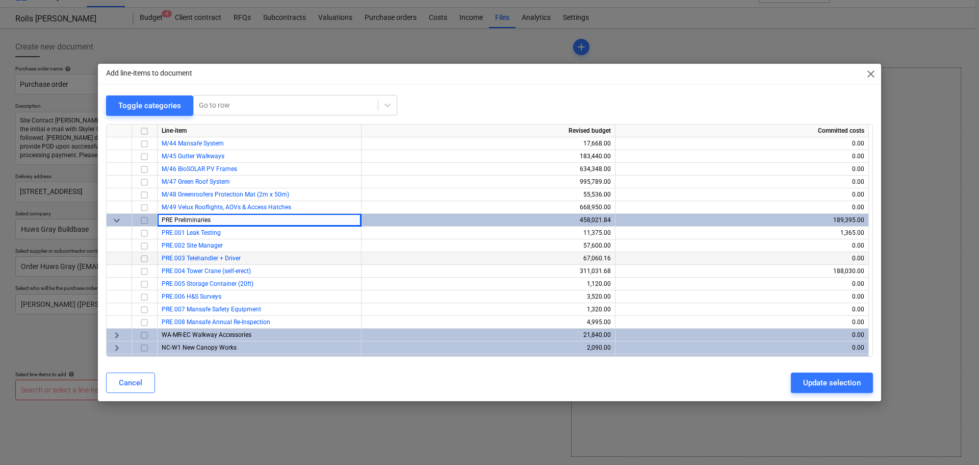
click at [143, 262] on input "checkbox" at bounding box center [144, 258] width 12 height 12
click at [804, 382] on div "Update selection" at bounding box center [832, 382] width 58 height 13
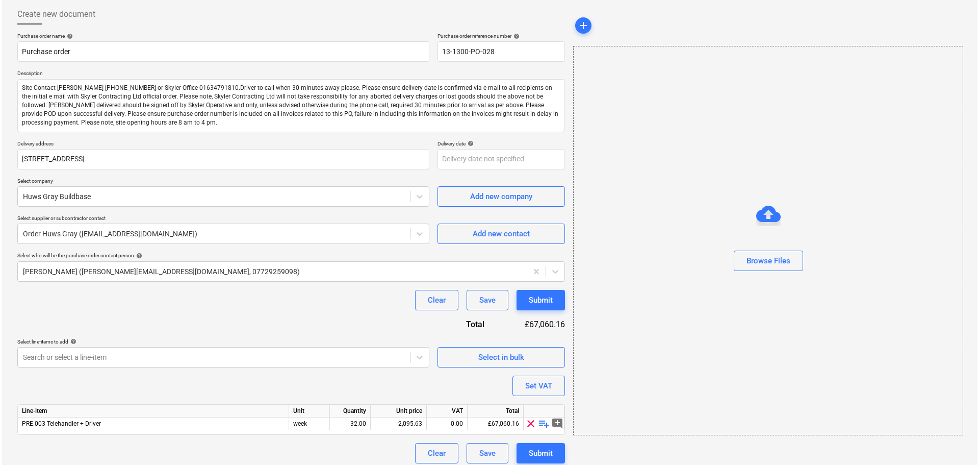
scroll to position [58, 0]
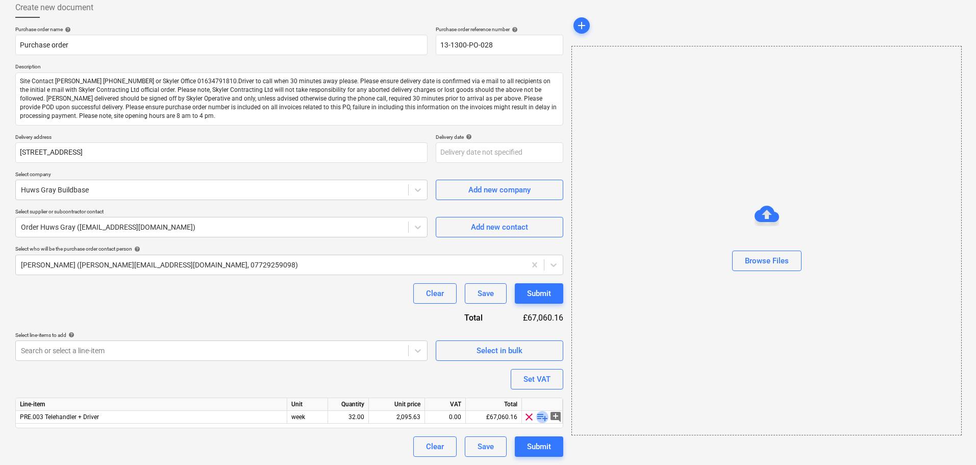
click at [543, 417] on span "playlist_add" at bounding box center [542, 417] width 12 height 12
type textarea "x"
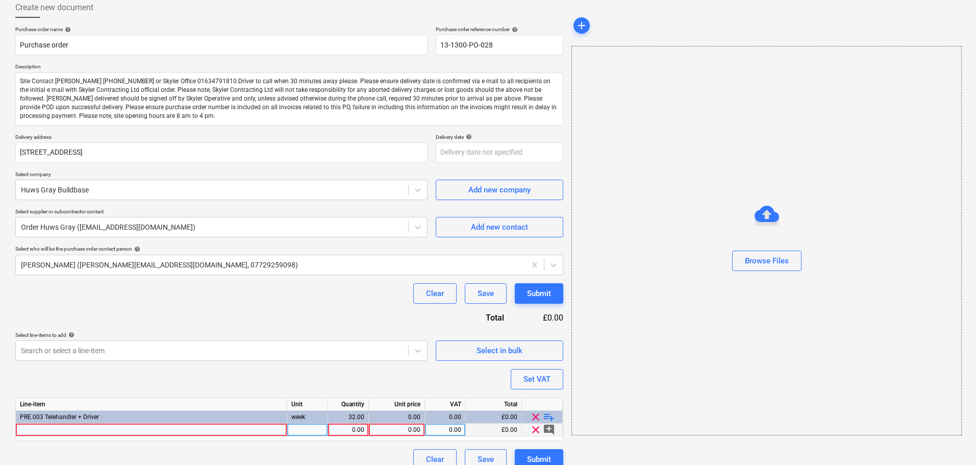
click at [163, 430] on div at bounding box center [151, 429] width 271 height 13
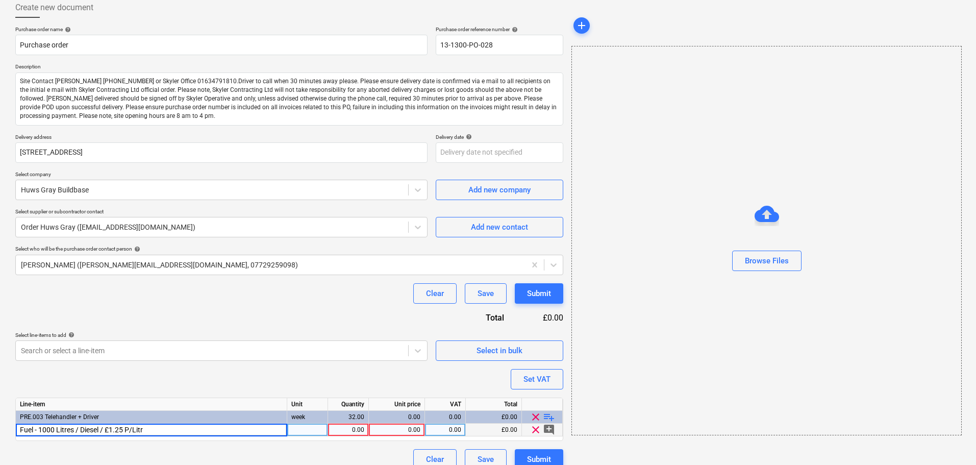
type input "Fuel - 1000 Litres / Diesel / £1.25 P/Litre"
type textarea "x"
type input "1000"
type textarea "x"
type input "l"
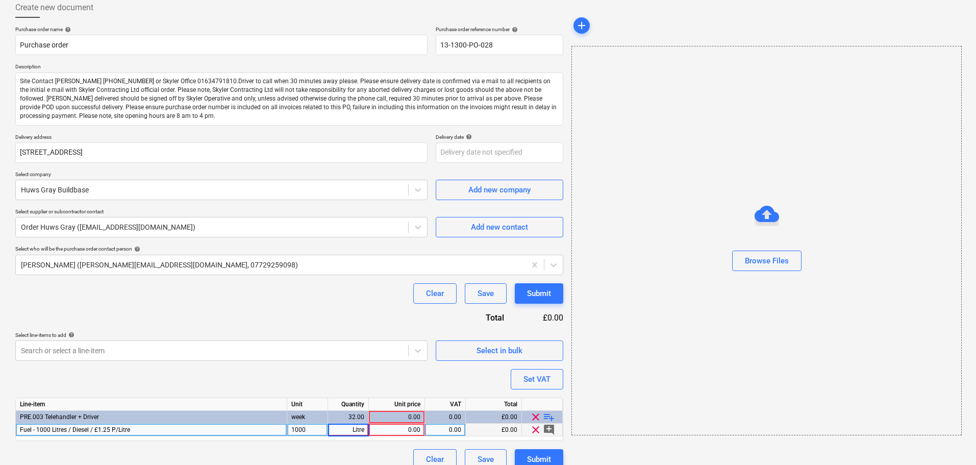
type input "Litres"
type textarea "x"
type input "1.25"
type textarea "x"
click at [310, 418] on div "week" at bounding box center [307, 417] width 41 height 13
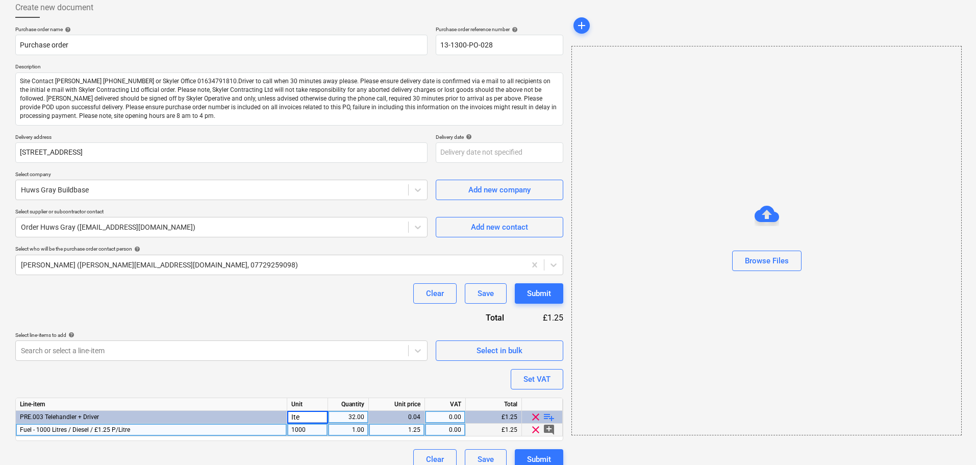
type input "Item"
type textarea "x"
click at [364, 281] on div "Purchase order name help Purchase order Purchase order reference number help 13…" at bounding box center [289, 247] width 548 height 443
click at [350, 300] on div "Clear Save Submit" at bounding box center [289, 293] width 548 height 20
click at [343, 427] on div "1.00" at bounding box center [348, 429] width 32 height 13
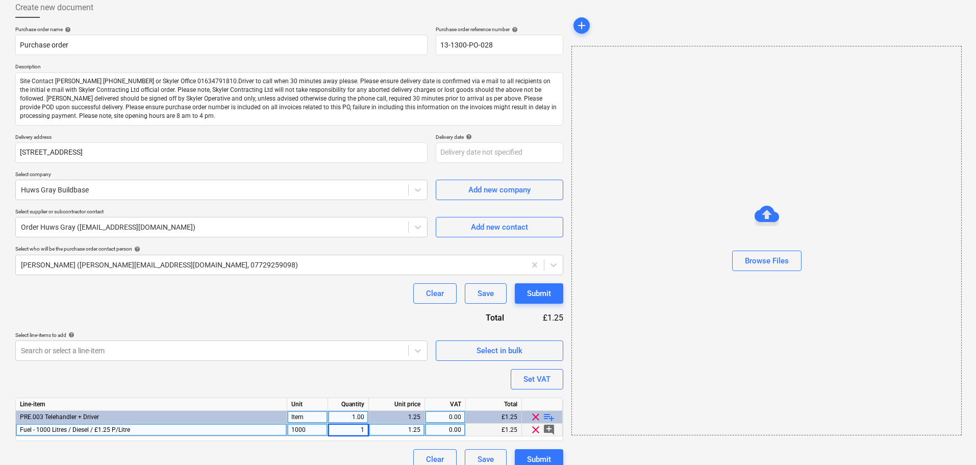
click at [300, 425] on div "1000" at bounding box center [307, 429] width 41 height 13
type input "I"
type input "Litres"
type textarea "x"
type input "1000"
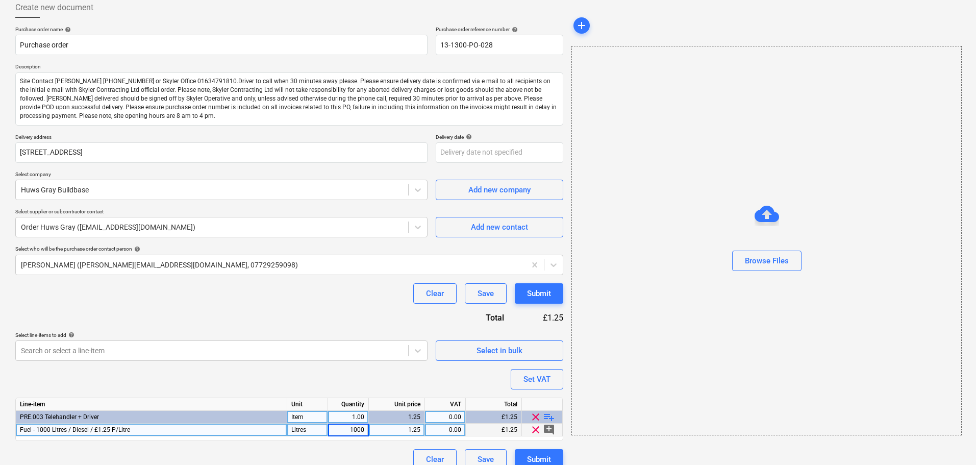
click at [354, 317] on div "Purchase order name help Purchase order Purchase order reference number help 13…" at bounding box center [289, 247] width 548 height 443
click at [530, 298] on div "Submit" at bounding box center [539, 293] width 24 height 13
type textarea "x"
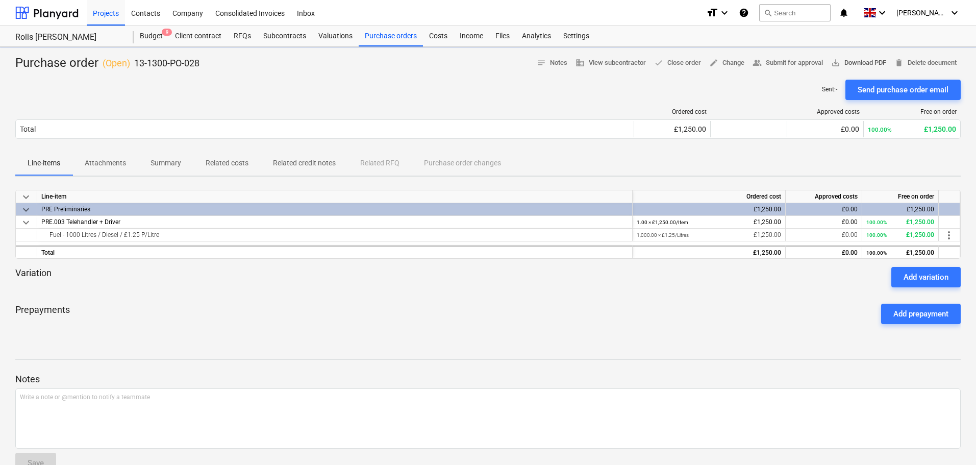
click at [850, 60] on span "save_alt Download PDF" at bounding box center [858, 63] width 55 height 12
click at [533, 317] on div "Prepayments Add prepayment" at bounding box center [487, 313] width 945 height 37
click at [279, 298] on div "Prepayments Add prepayment" at bounding box center [487, 313] width 945 height 37
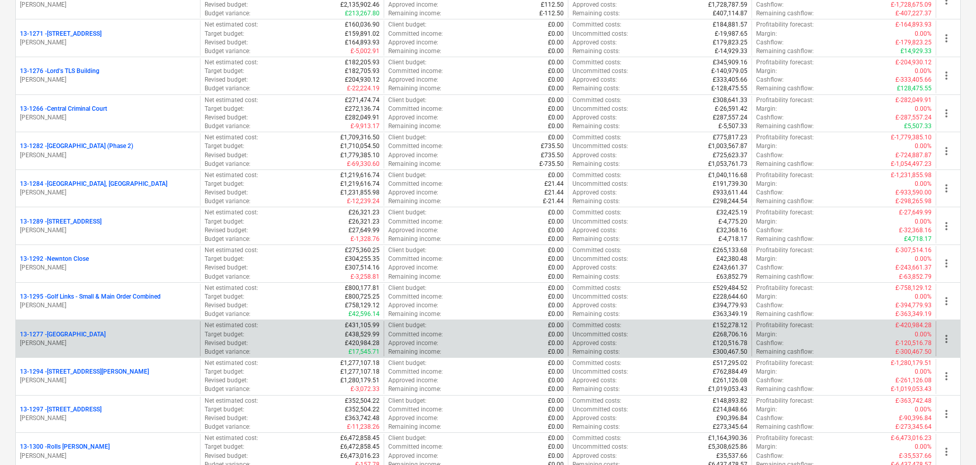
scroll to position [1326, 0]
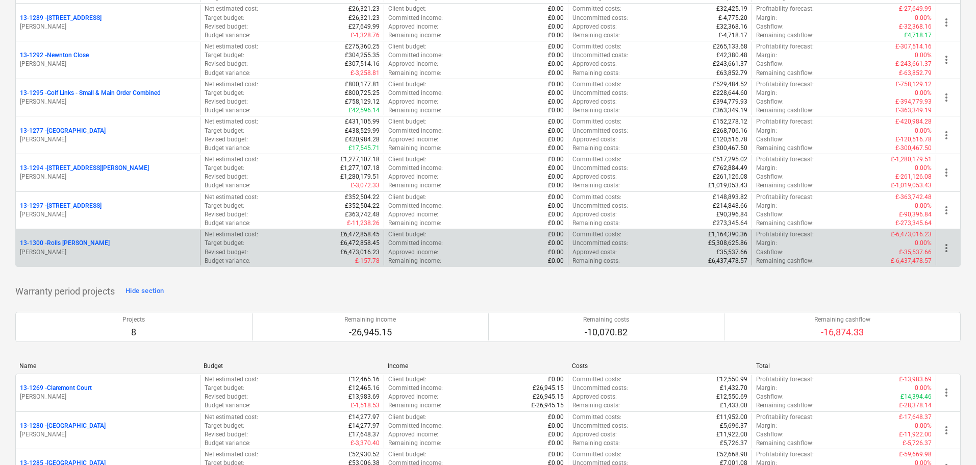
click at [101, 241] on p "13-1300 - Rolls [PERSON_NAME]" at bounding box center [65, 243] width 90 height 9
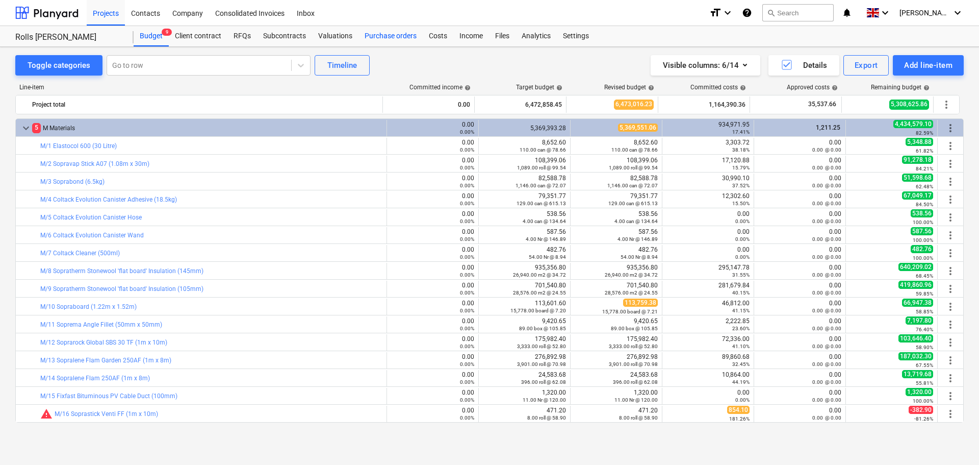
click at [389, 40] on div "Purchase orders" at bounding box center [390, 36] width 64 height 20
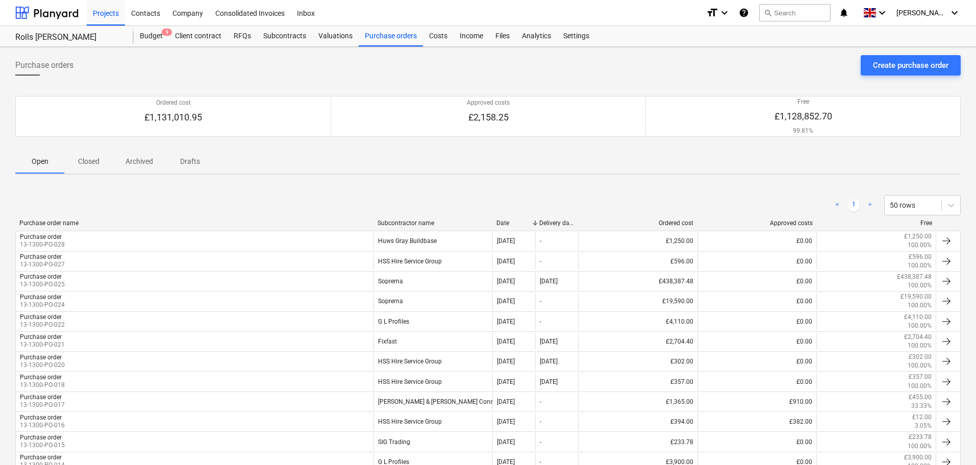
click at [345, 159] on div "Open Closed Archived Drafts" at bounding box center [487, 161] width 945 height 24
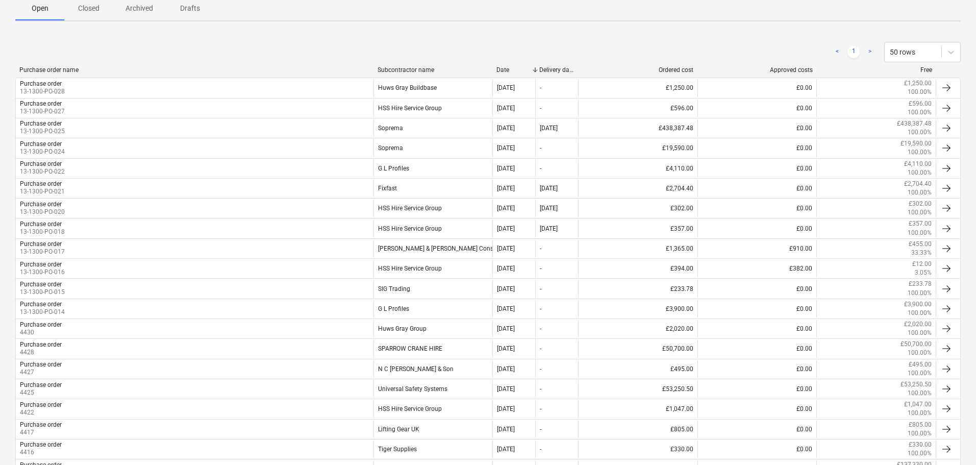
scroll to position [204, 0]
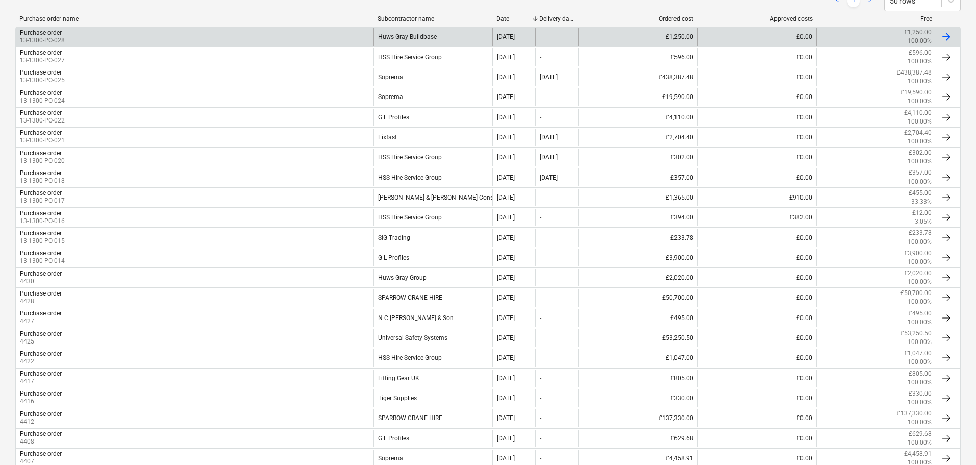
click at [266, 33] on div "Purchase order 13-1300-PO-028" at bounding box center [194, 36] width 357 height 17
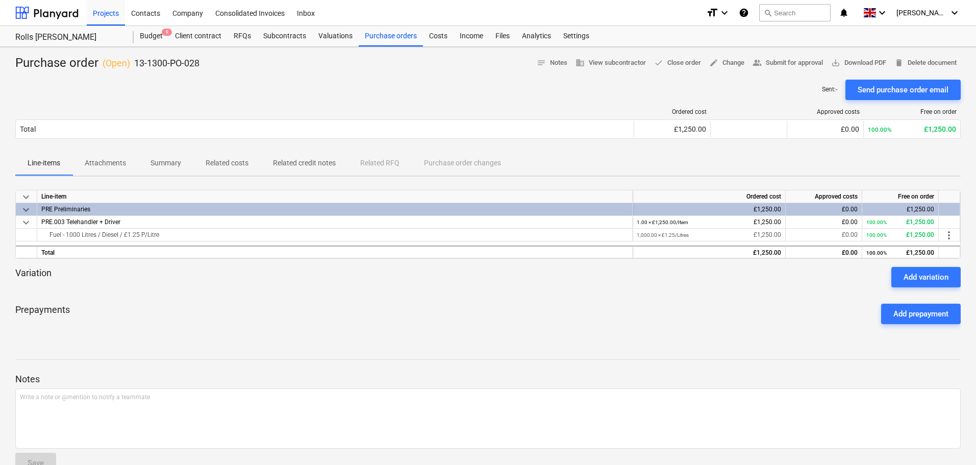
click at [50, 13] on div at bounding box center [46, 12] width 63 height 25
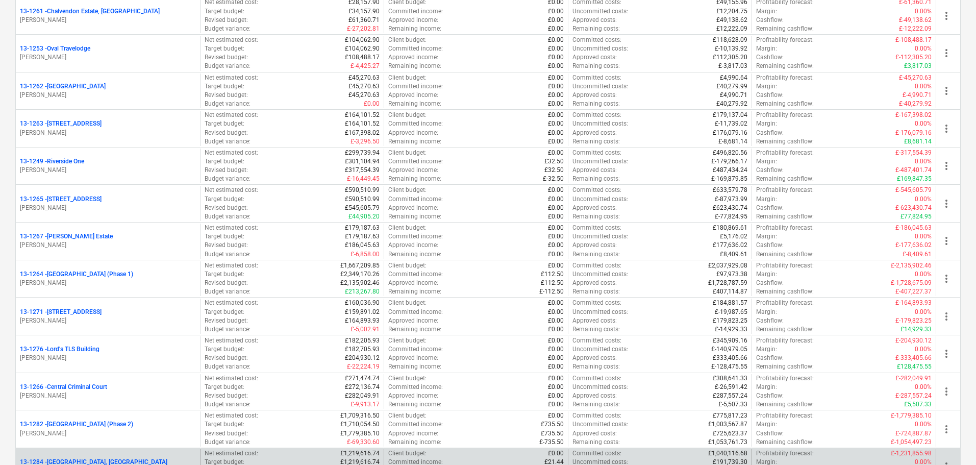
scroll to position [1020, 0]
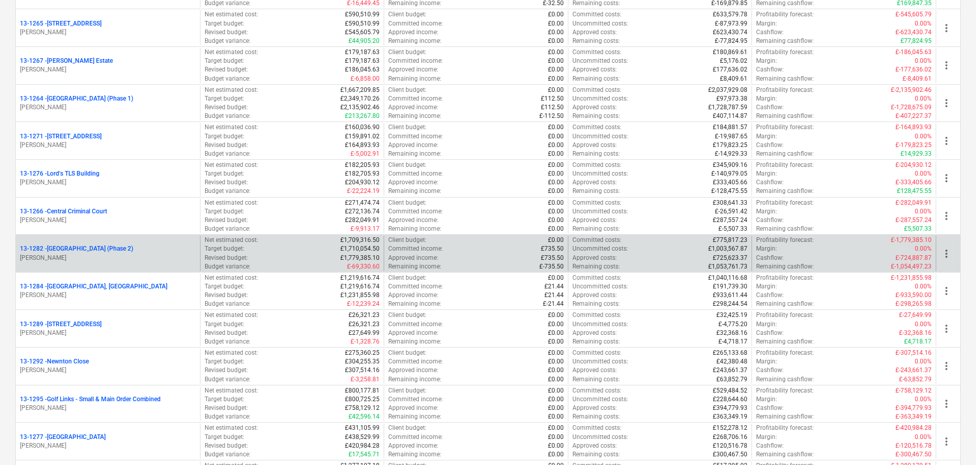
click at [155, 255] on p "[PERSON_NAME]" at bounding box center [108, 257] width 176 height 9
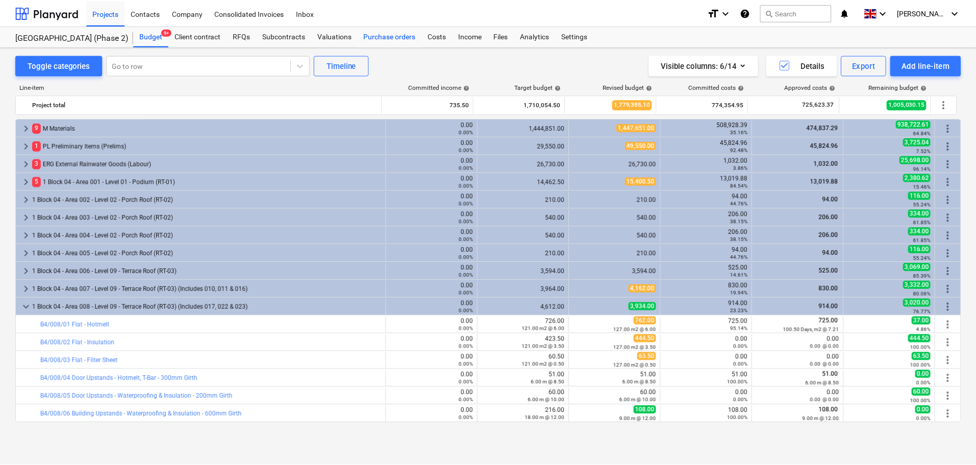
scroll to position [137, 0]
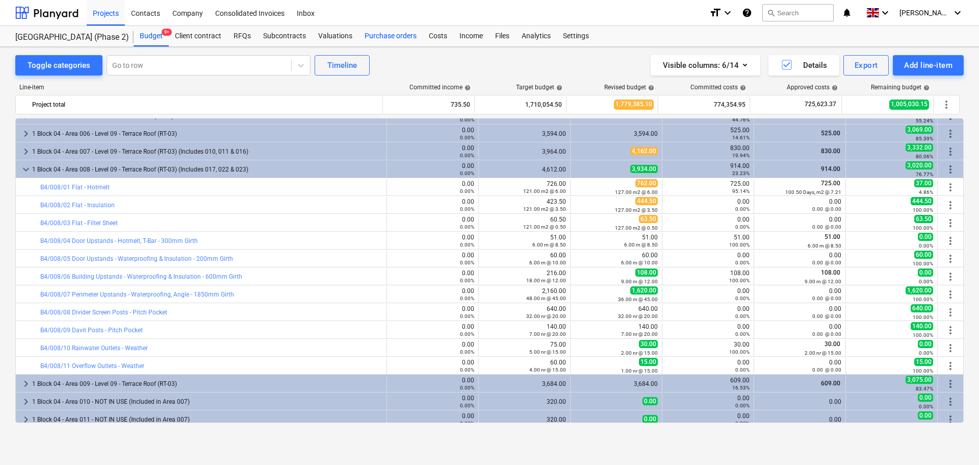
click at [403, 45] on div "Purchase orders" at bounding box center [390, 36] width 64 height 20
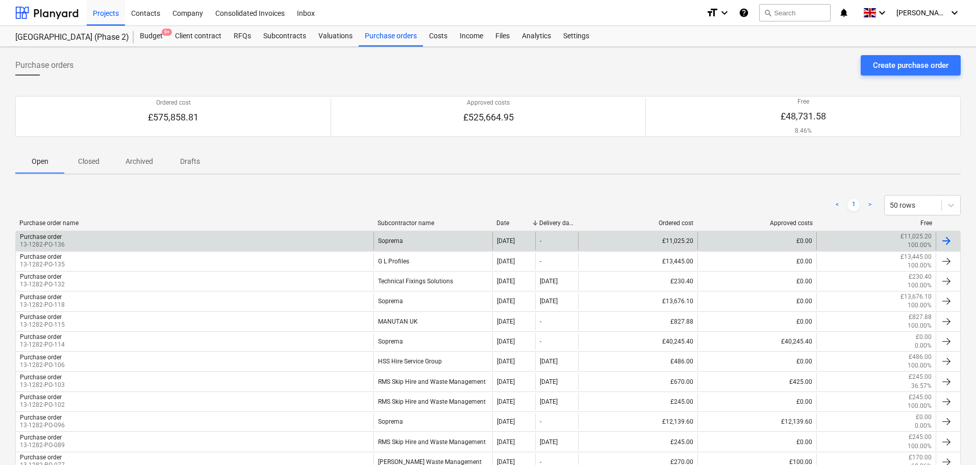
click at [158, 231] on div "Purchase order 13-1282-PO-136 Soprema 18 Aug 2025 - £11,025.20 £0.00 £11,025.20…" at bounding box center [487, 240] width 945 height 20
click at [150, 237] on div "Purchase order 13-1282-PO-136" at bounding box center [194, 240] width 357 height 17
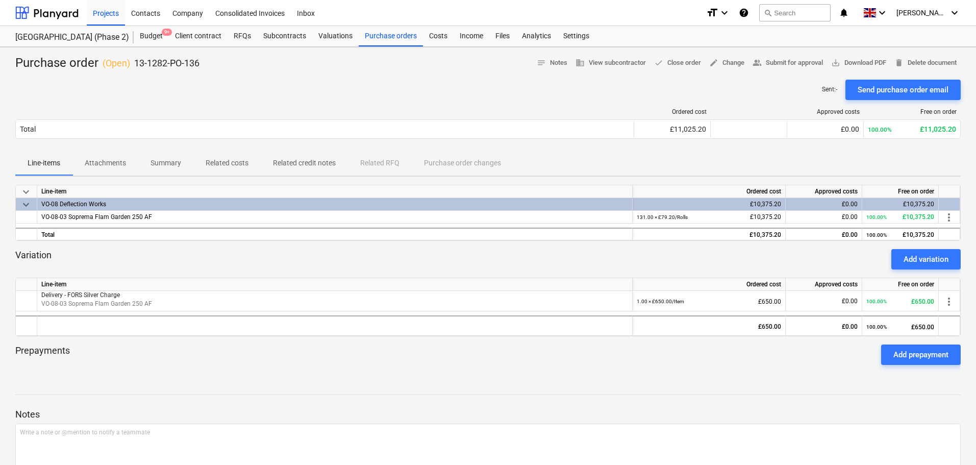
click at [152, 163] on p "Summary" at bounding box center [165, 163] width 31 height 11
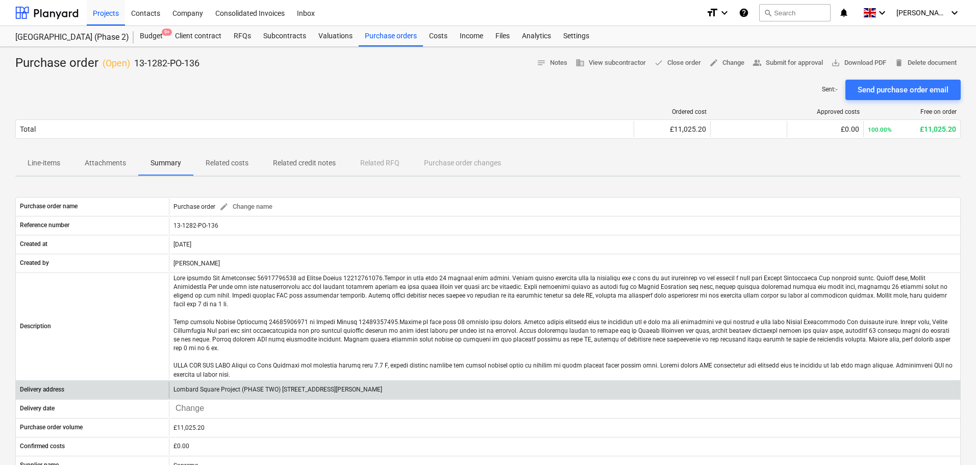
click at [382, 385] on p "Lombard Square Project (PHASE TWO) 2 Nathan Way, Thamesmead, London, SE28 0FA" at bounding box center [277, 389] width 209 height 9
drag, startPoint x: 395, startPoint y: 369, endPoint x: 405, endPoint y: 372, distance: 10.0
click at [382, 385] on p "Lombard Square Project (PHASE TWO) 2 Nathan Way, Thamesmead, London, SE28 0FA" at bounding box center [277, 389] width 209 height 9
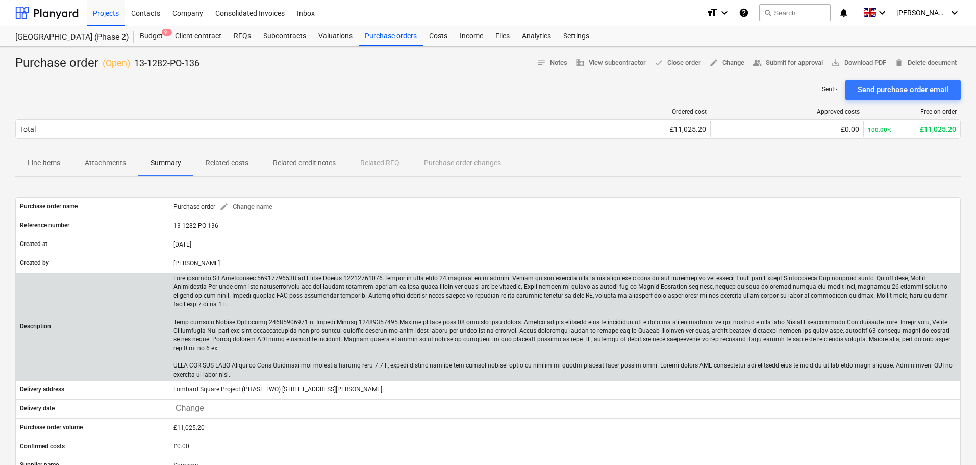
copy p "SE28 0FA"
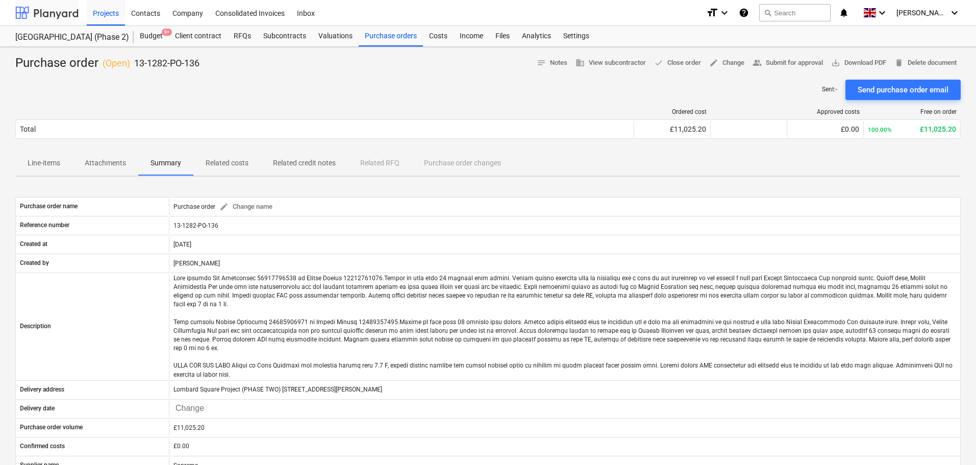
click at [67, 11] on div at bounding box center [46, 12] width 63 height 25
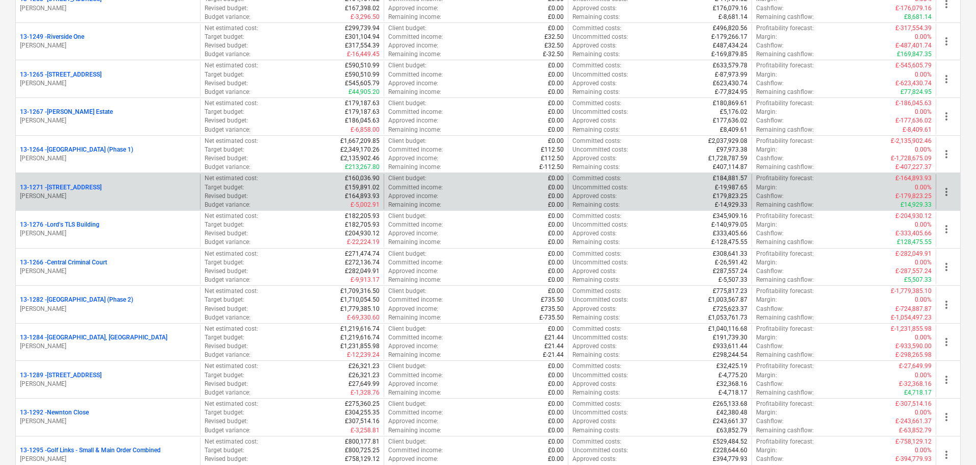
scroll to position [1326, 0]
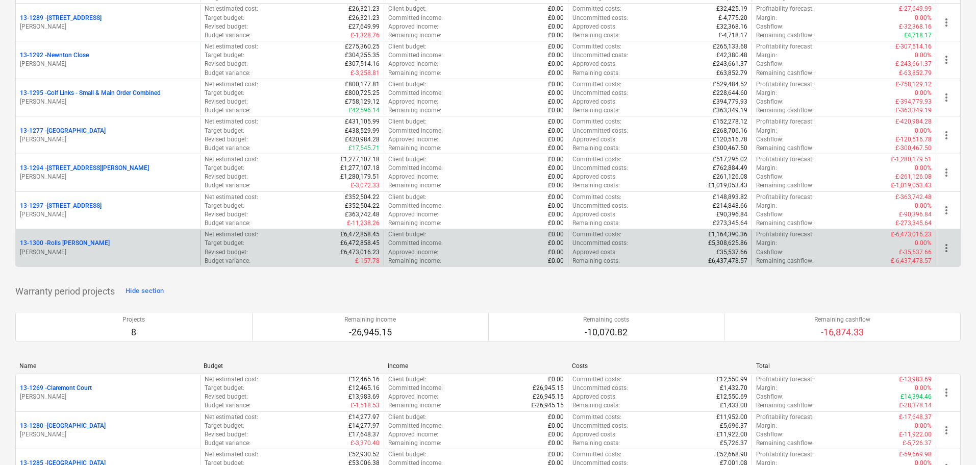
click at [121, 246] on div "13-1300 - Rolls [PERSON_NAME]" at bounding box center [108, 243] width 176 height 9
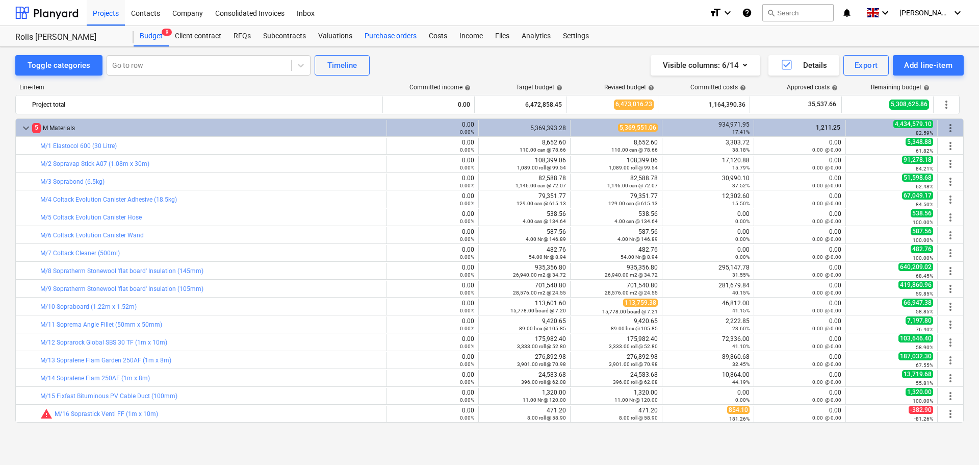
click at [371, 41] on div "Purchase orders" at bounding box center [390, 36] width 64 height 20
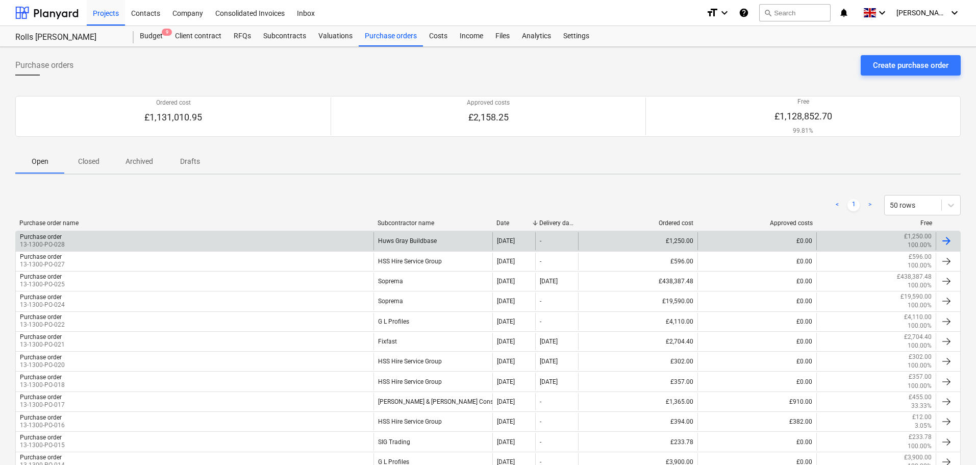
click at [121, 248] on div "Purchase order 13-1300-PO-028" at bounding box center [194, 240] width 357 height 17
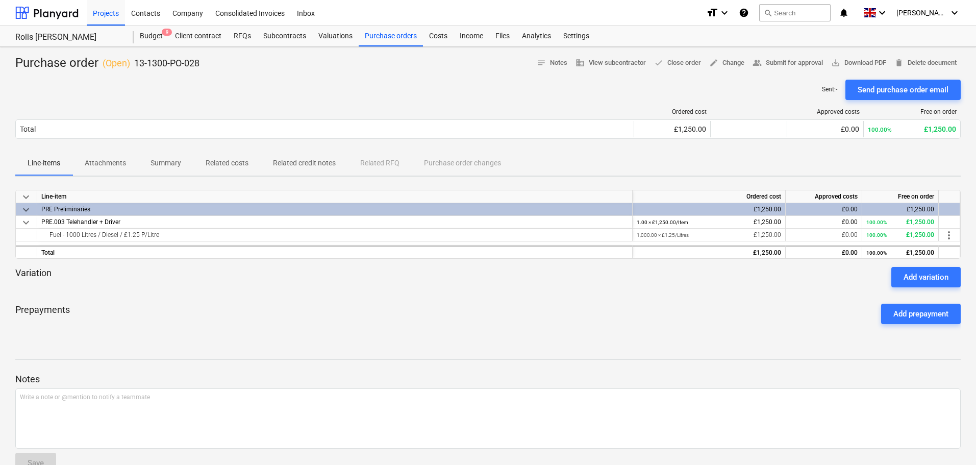
click at [167, 164] on p "Summary" at bounding box center [165, 163] width 31 height 11
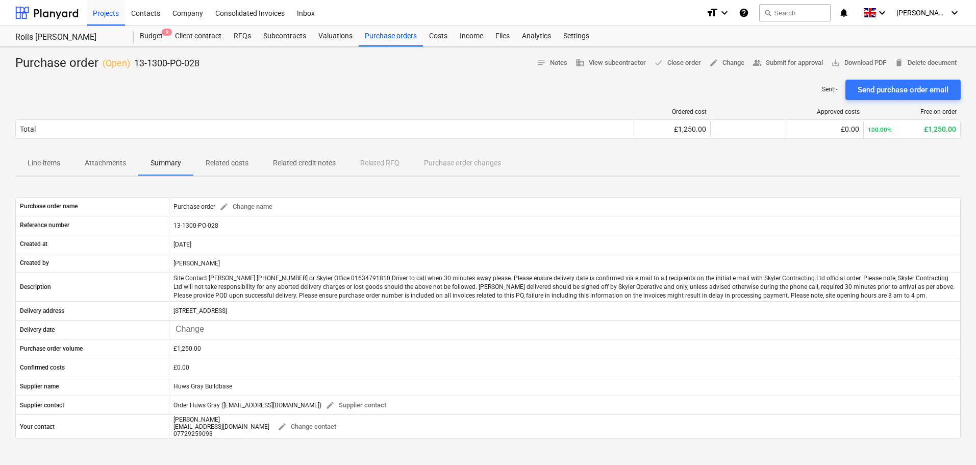
click at [214, 82] on div "Sent : - Send purchase order email" at bounding box center [487, 90] width 945 height 20
